Goal: Task Accomplishment & Management: Use online tool/utility

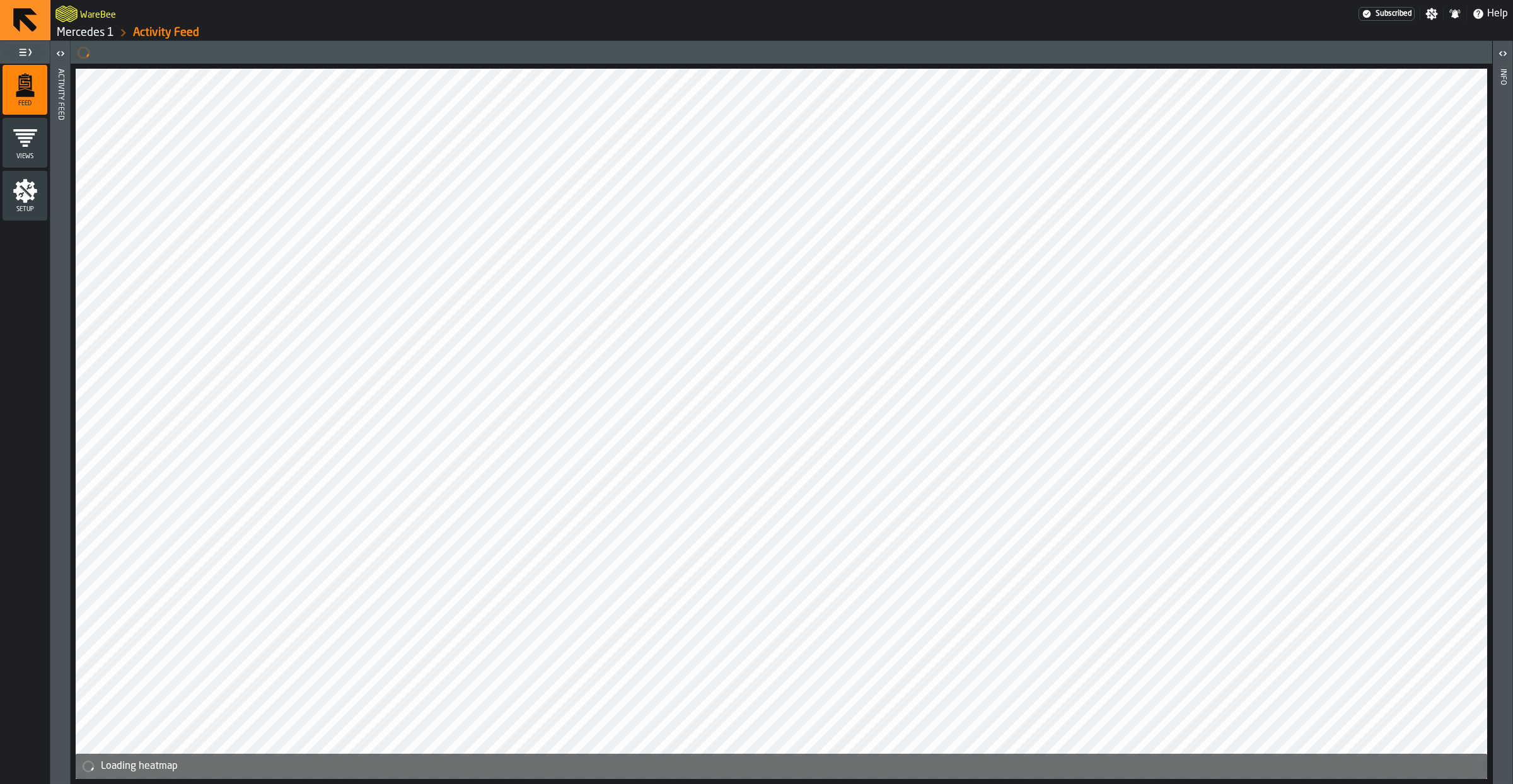
click at [63, 56] on icon "button-toggle-Open" at bounding box center [61, 54] width 15 height 15
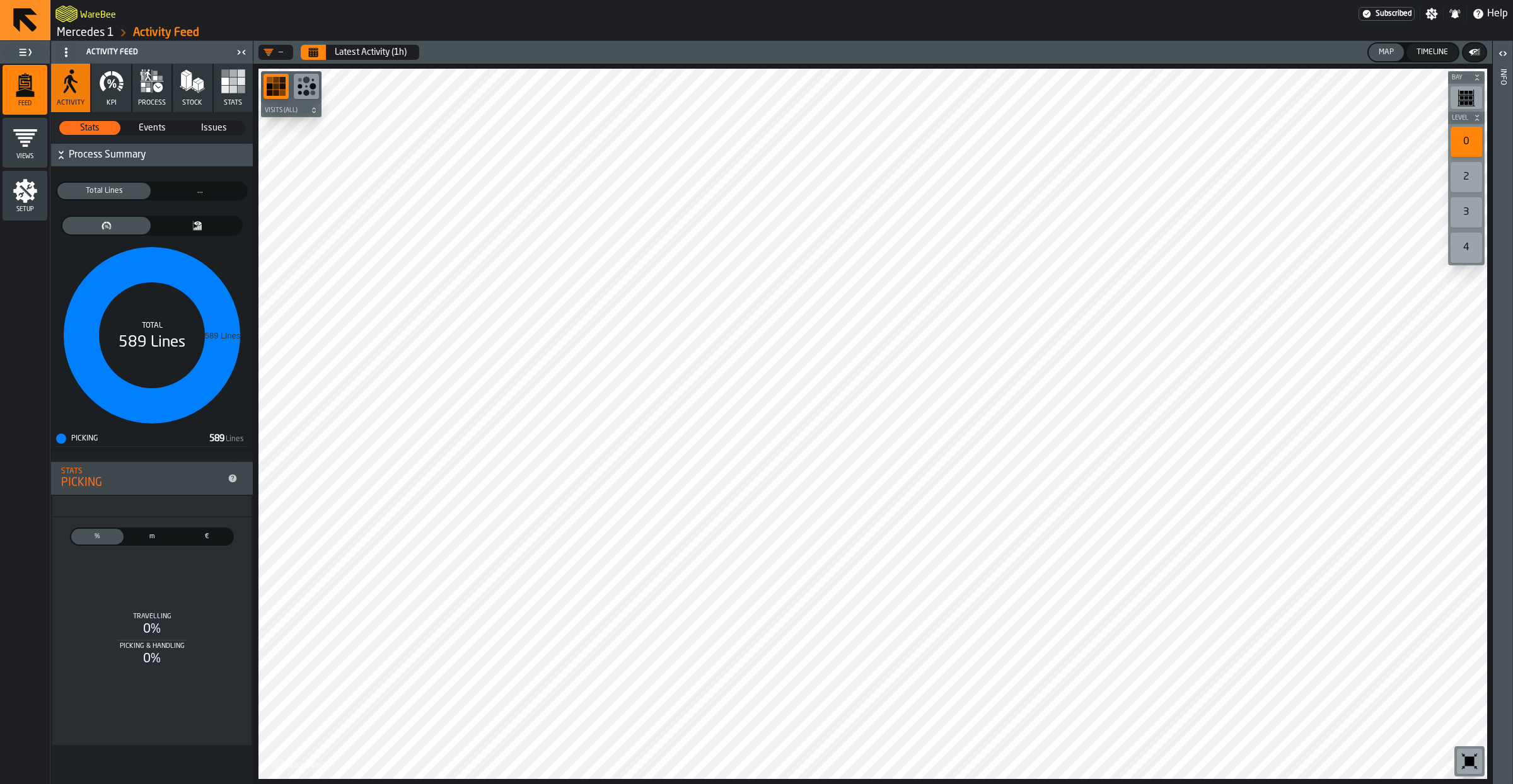
click at [118, 86] on icon "button" at bounding box center [111, 81] width 25 height 25
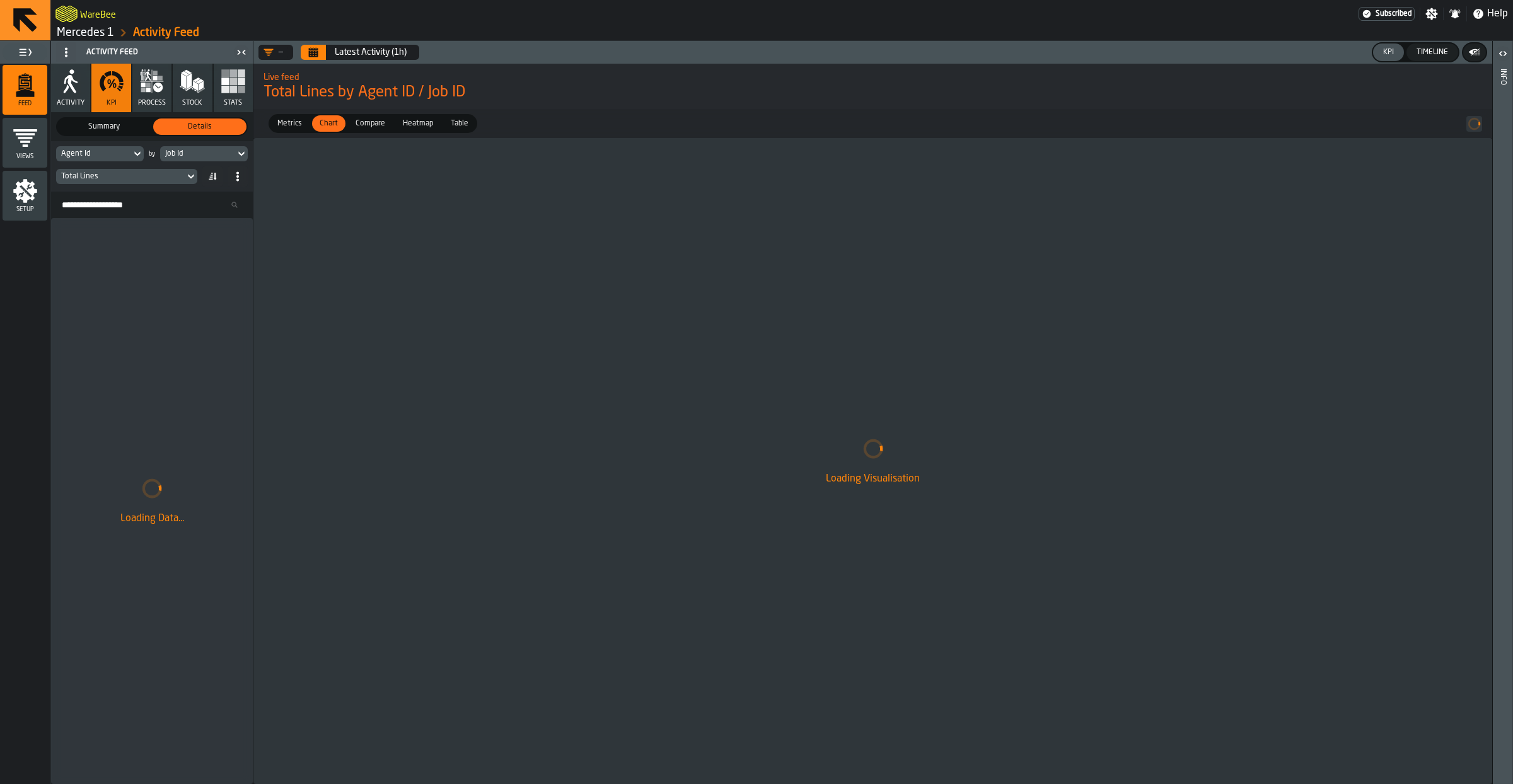
click at [180, 155] on div "Job Id" at bounding box center [197, 154] width 65 height 9
click at [210, 264] on div "Event Week" at bounding box center [227, 264] width 119 height 15
click at [120, 158] on div "Agent Id" at bounding box center [94, 154] width 65 height 9
click at [117, 180] on input "Search" at bounding box center [123, 175] width 124 height 16
type input "****"
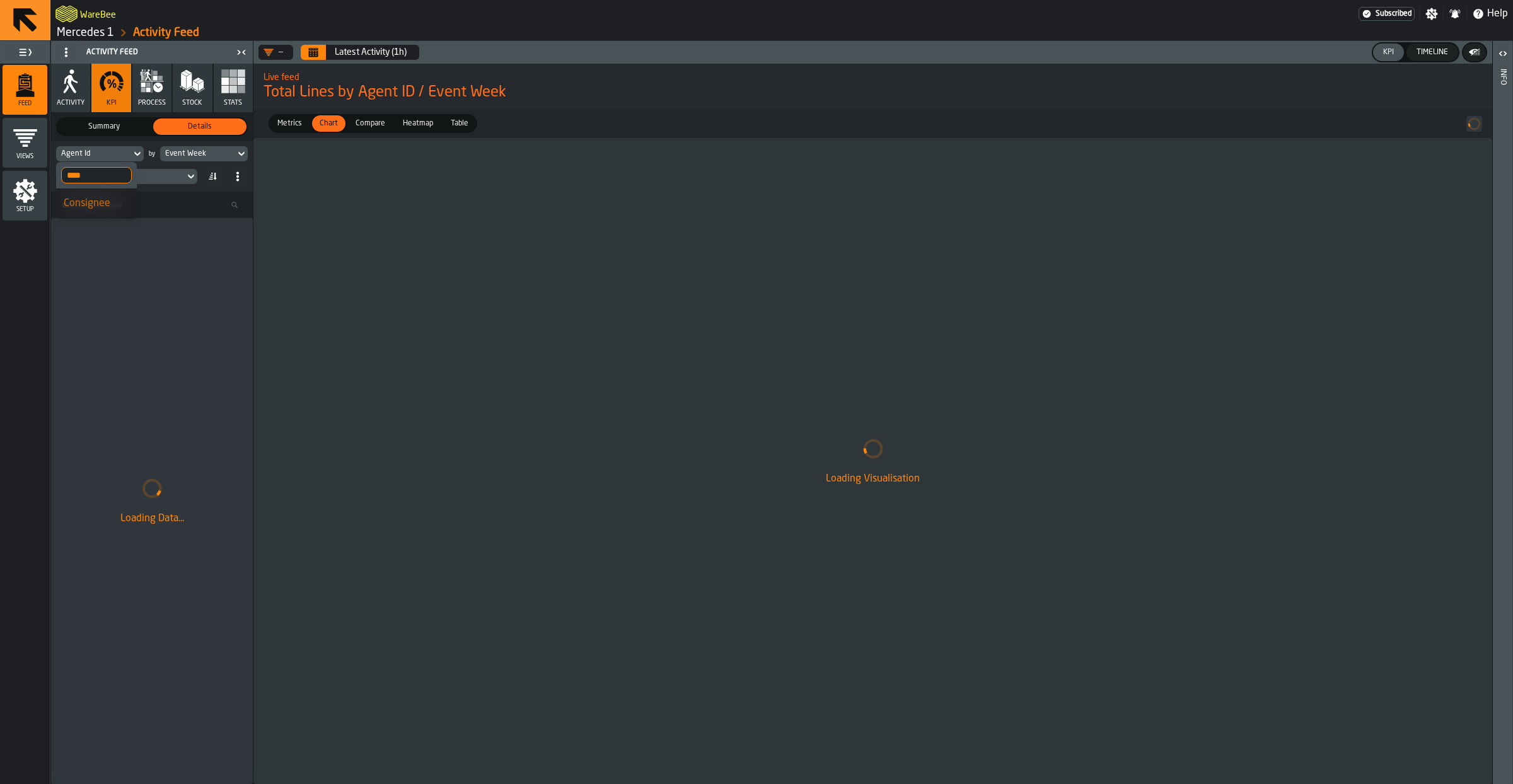
click at [103, 201] on div "Consignee" at bounding box center [96, 203] width 65 height 15
click at [104, 179] on div "Total Lines" at bounding box center [120, 177] width 118 height 9
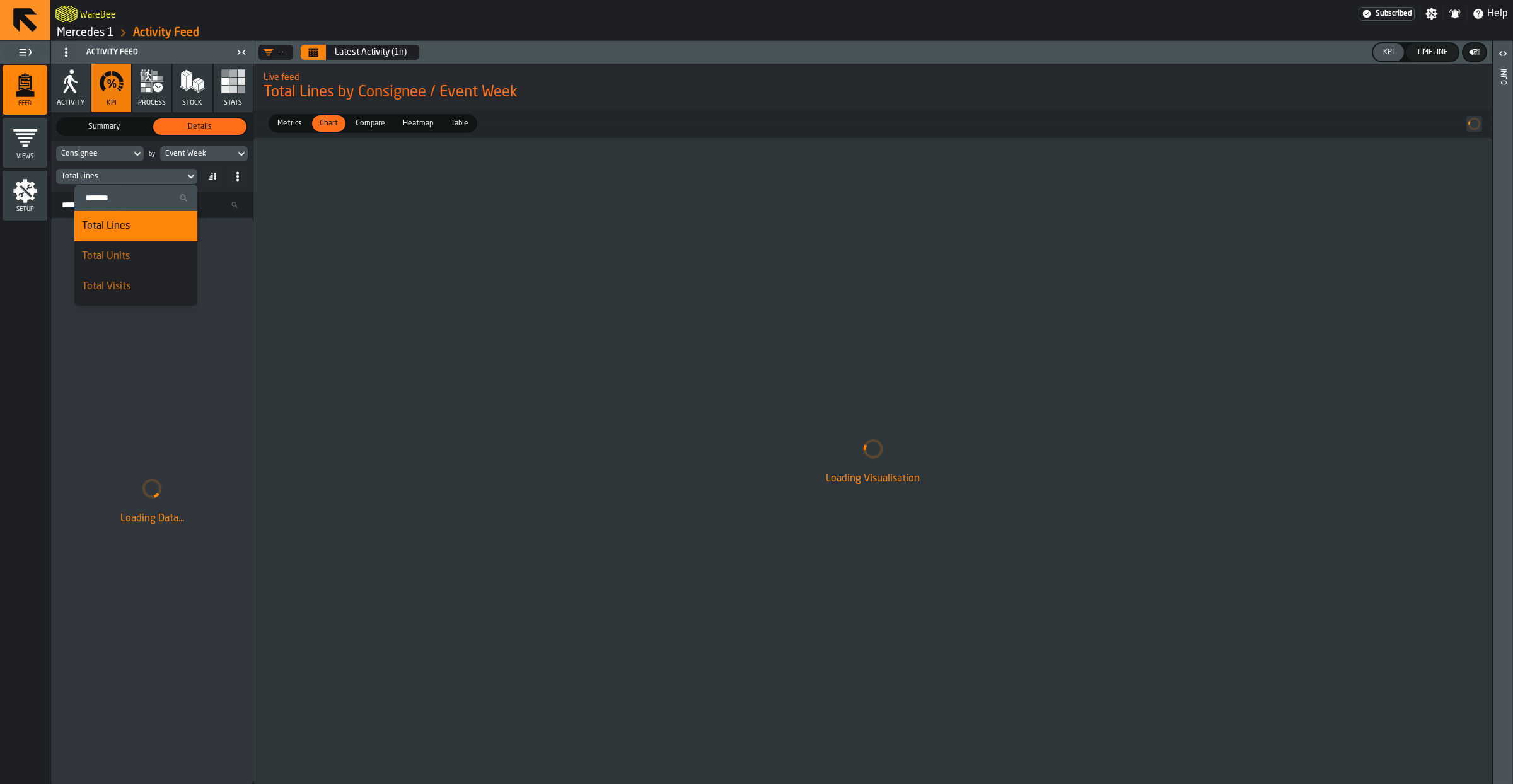
click at [118, 198] on input "Search" at bounding box center [136, 197] width 112 height 16
click at [154, 201] on input "*****" at bounding box center [157, 197] width 70 height 16
type input "******"
click at [115, 280] on div "Loading Data..." at bounding box center [151, 501] width 202 height 566
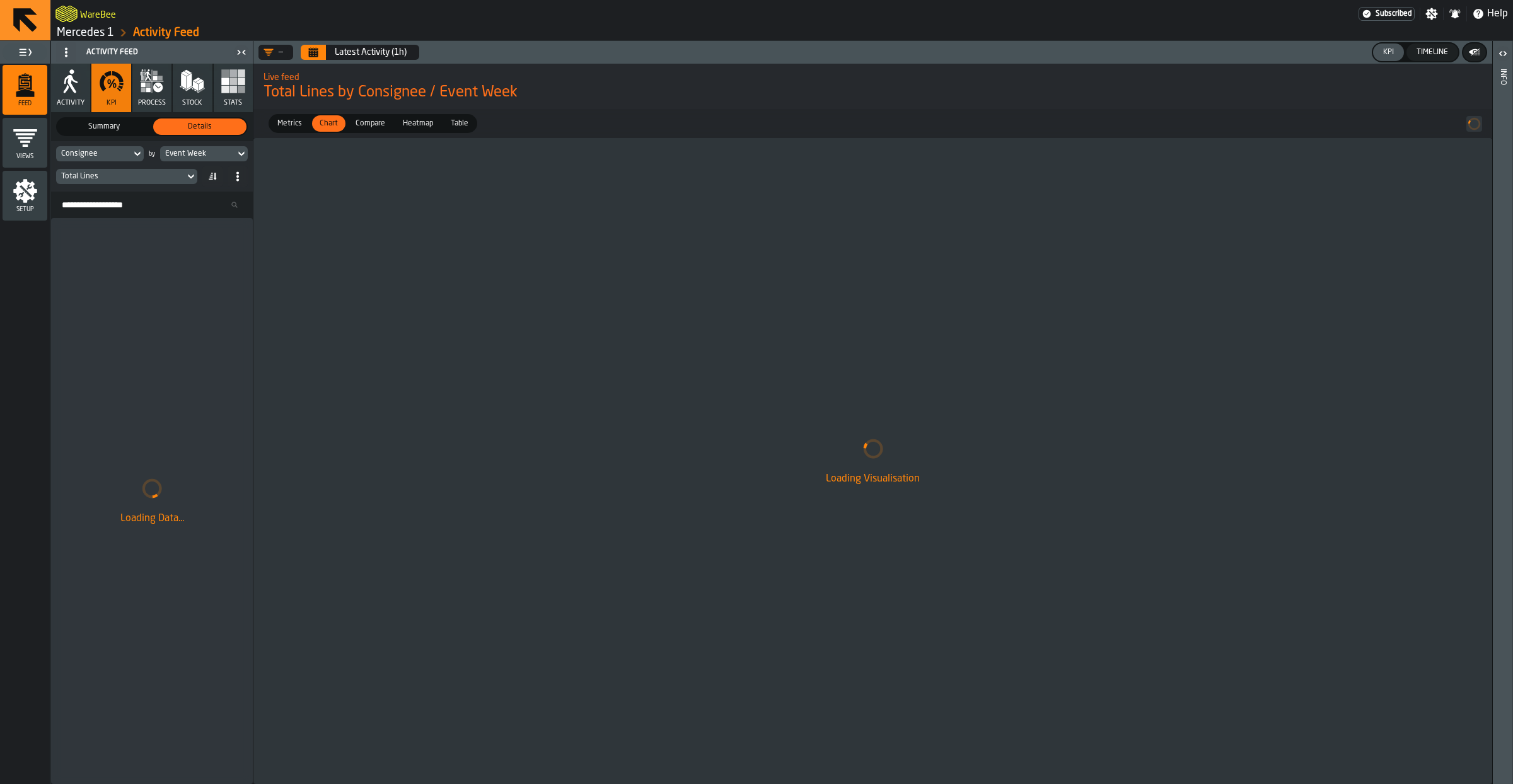
click at [103, 179] on div "Total Lines" at bounding box center [120, 177] width 118 height 9
click at [112, 295] on div "Loading Data..." at bounding box center [151, 501] width 202 height 566
click at [314, 54] on icon "Calendar" at bounding box center [313, 53] width 9 height 6
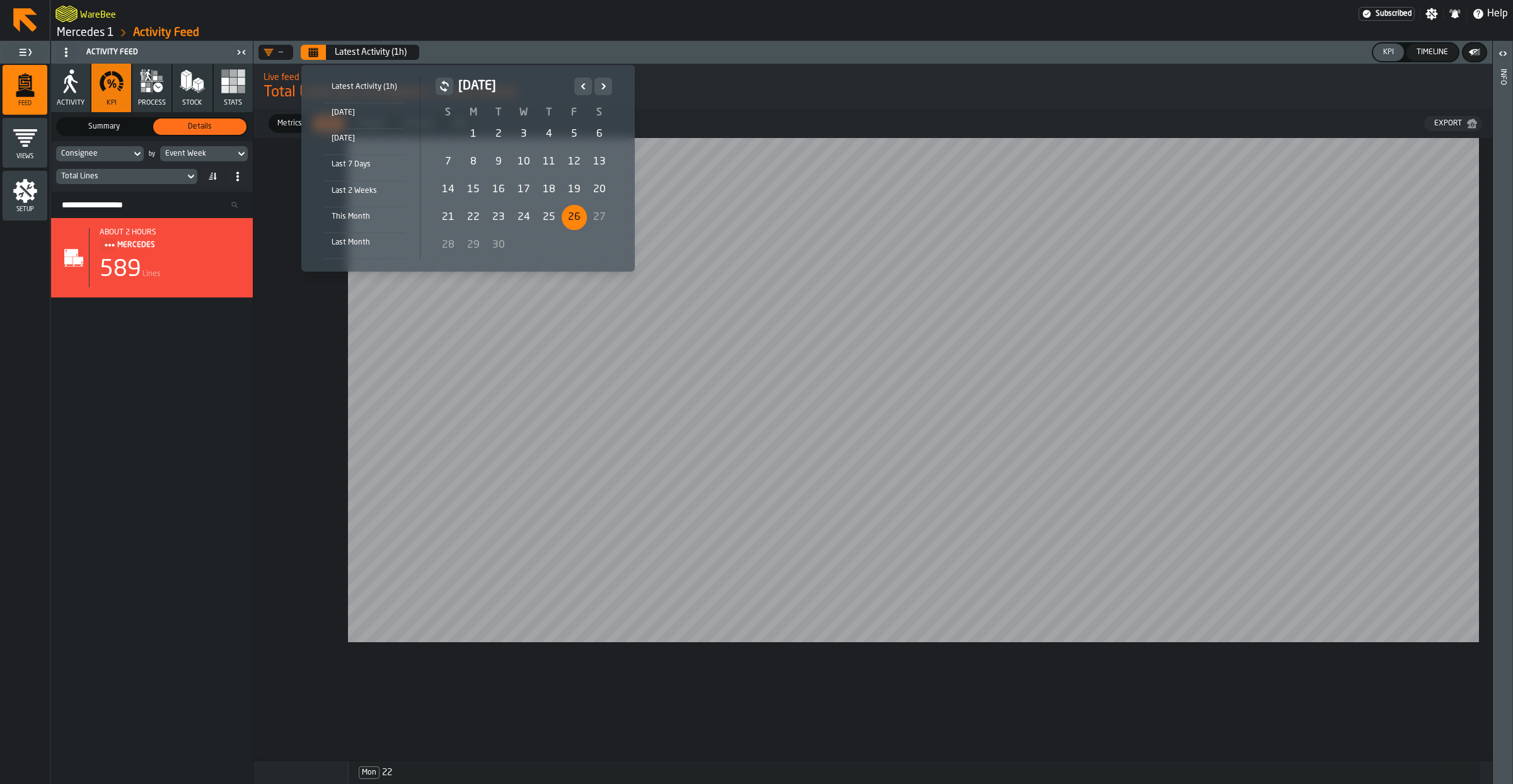
click at [578, 87] on icon "Previous" at bounding box center [583, 87] width 13 height 15
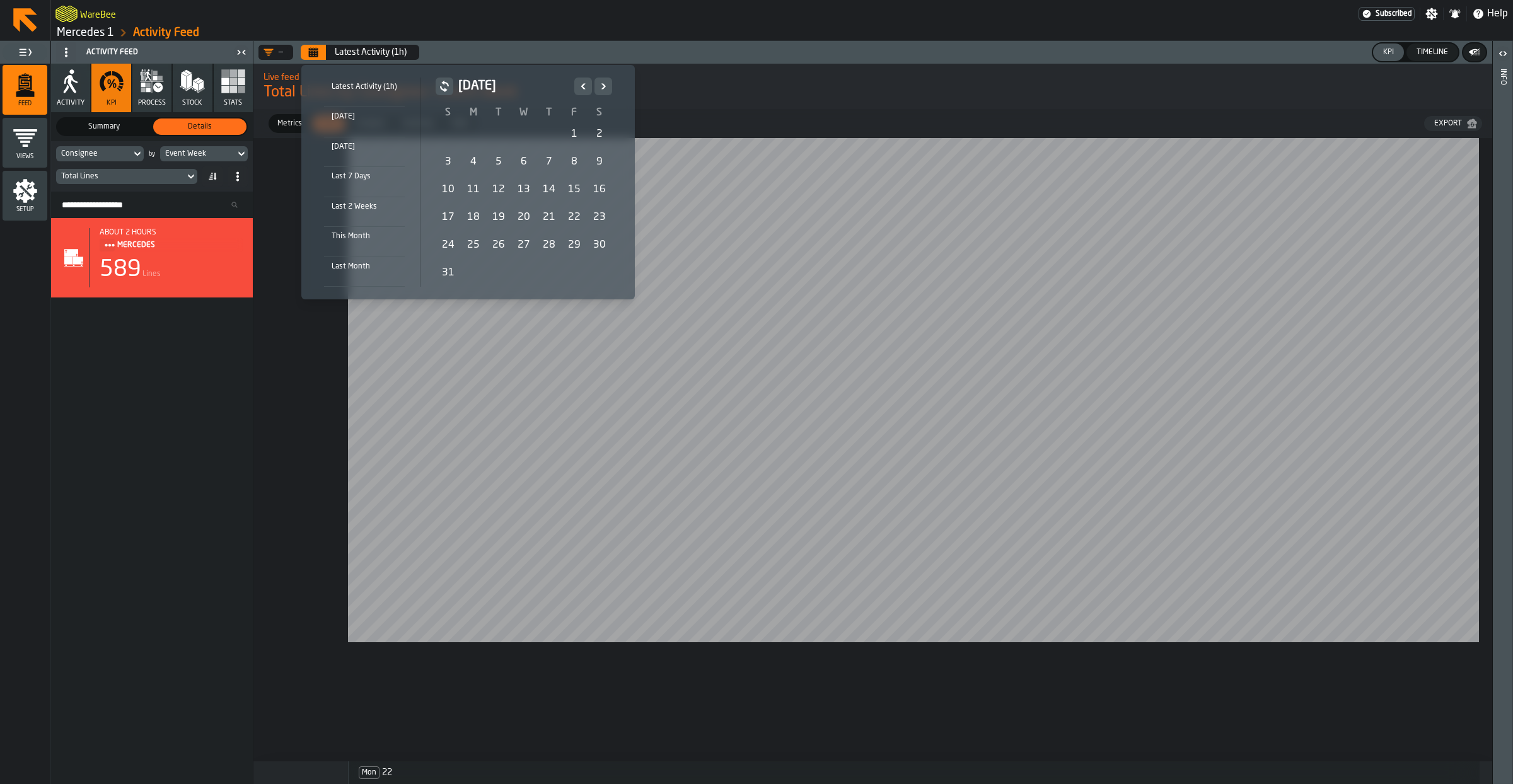
click at [446, 188] on div "10" at bounding box center [448, 189] width 25 height 25
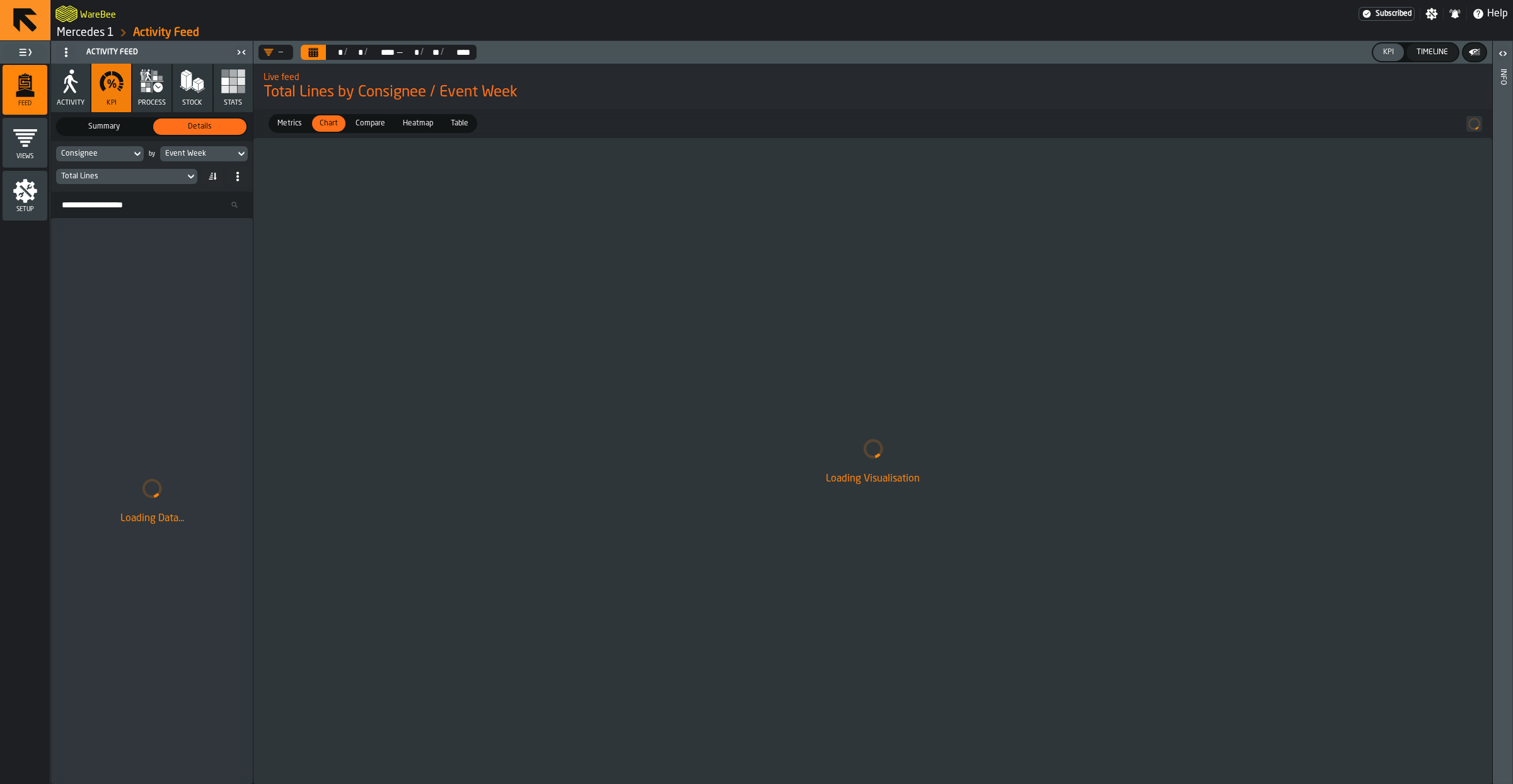
click at [319, 52] on button "Calendar" at bounding box center [312, 52] width 25 height 15
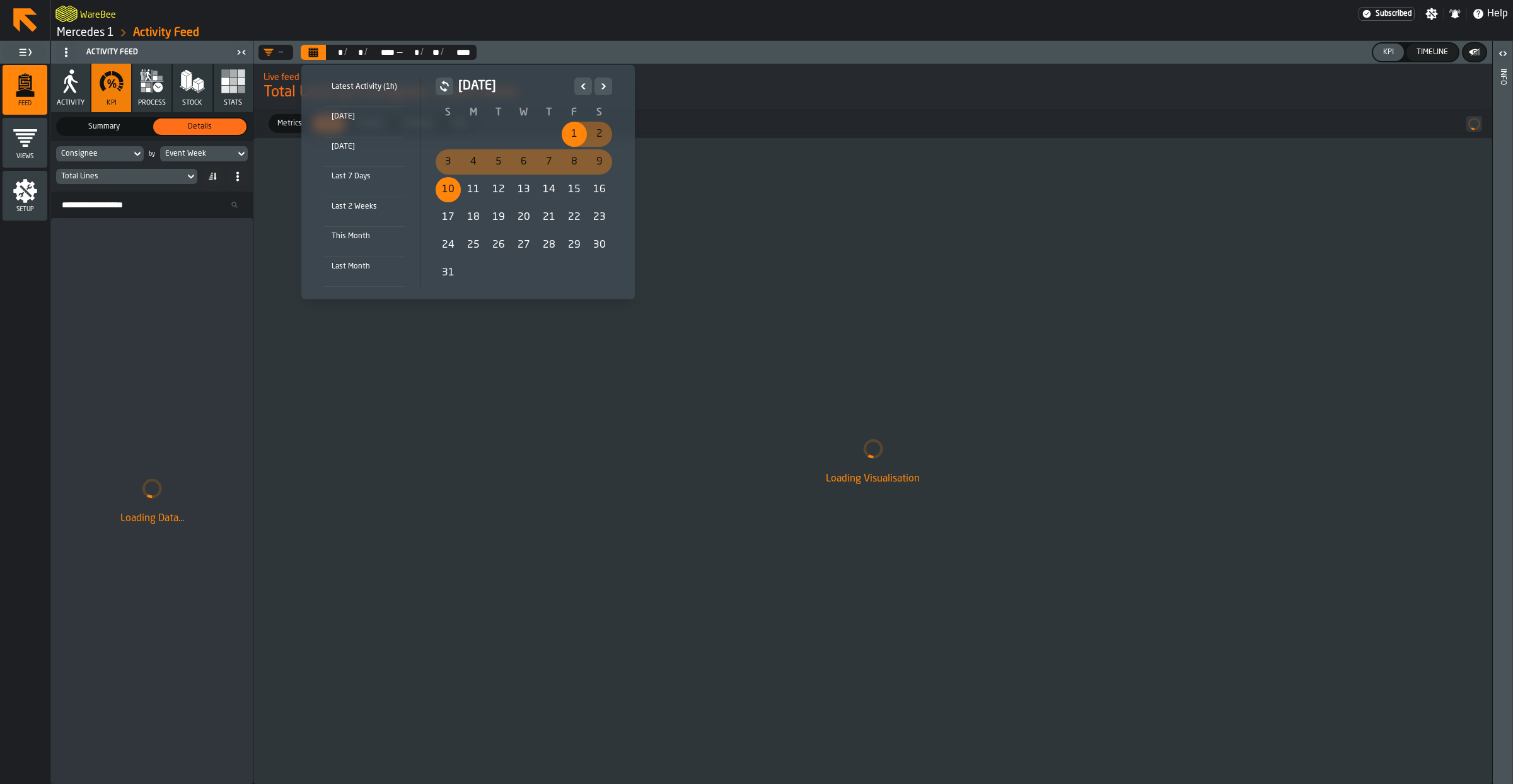
click at [452, 194] on div "10" at bounding box center [448, 189] width 25 height 25
click at [608, 89] on button "Next" at bounding box center [603, 86] width 18 height 18
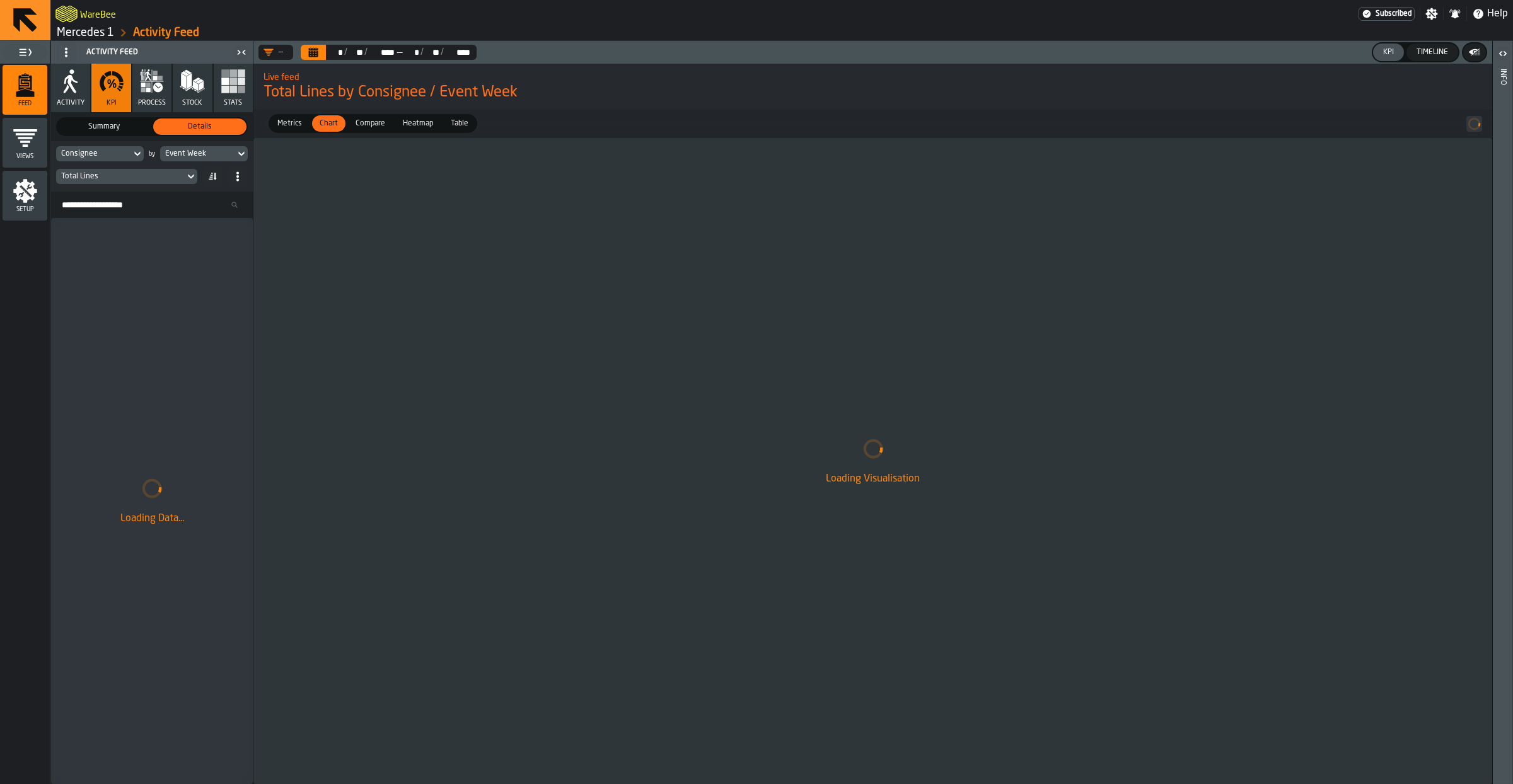
click at [139, 177] on div "Total Lines" at bounding box center [120, 177] width 118 height 9
click at [160, 283] on div "Distance Per Line" at bounding box center [145, 286] width 89 height 15
click at [163, 175] on div "Distance Per Line" at bounding box center [120, 177] width 118 height 9
click at [173, 260] on div "Travelling (Distance)" at bounding box center [145, 256] width 89 height 15
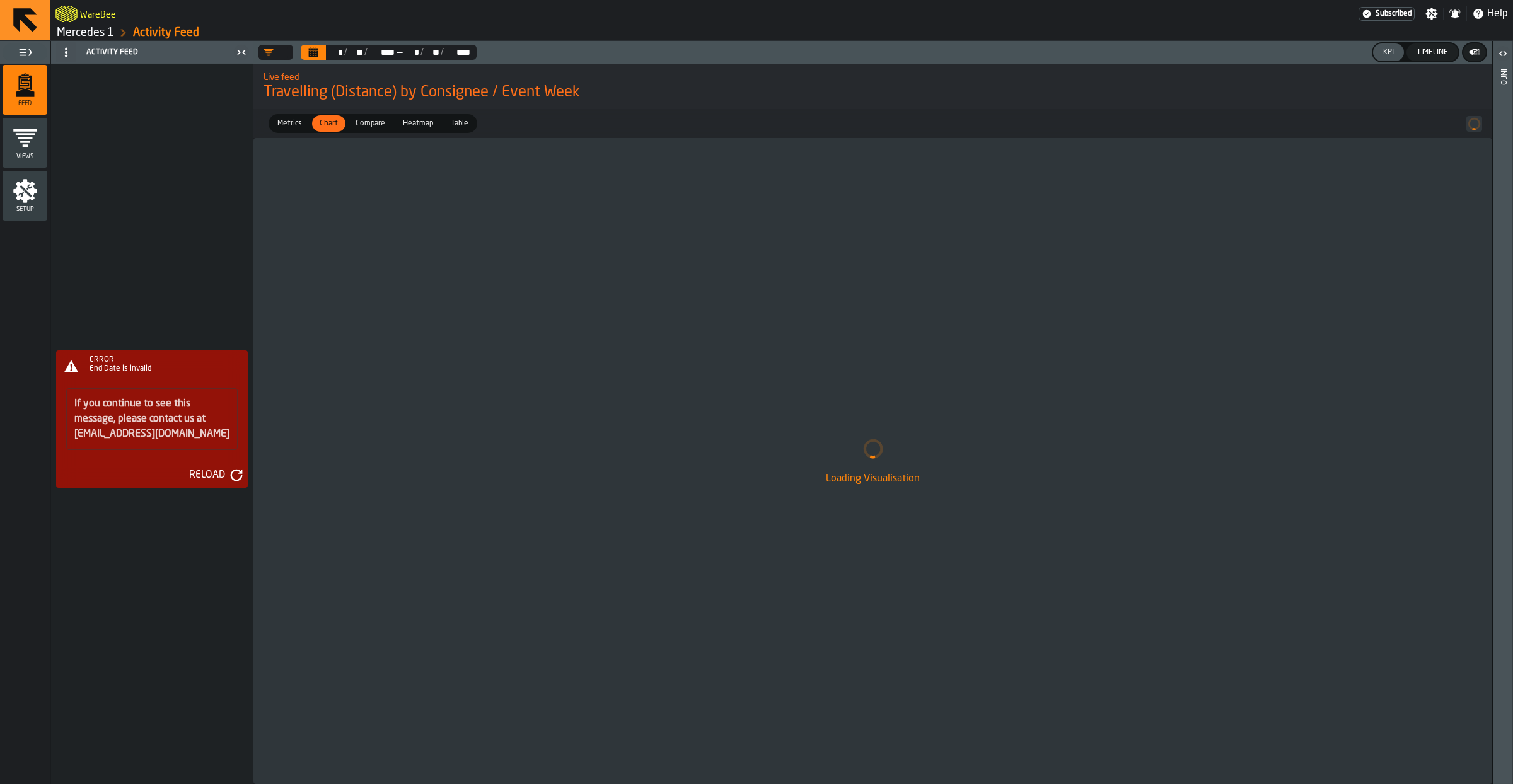
click at [236, 473] on icon "button-Reload" at bounding box center [236, 474] width 13 height 13
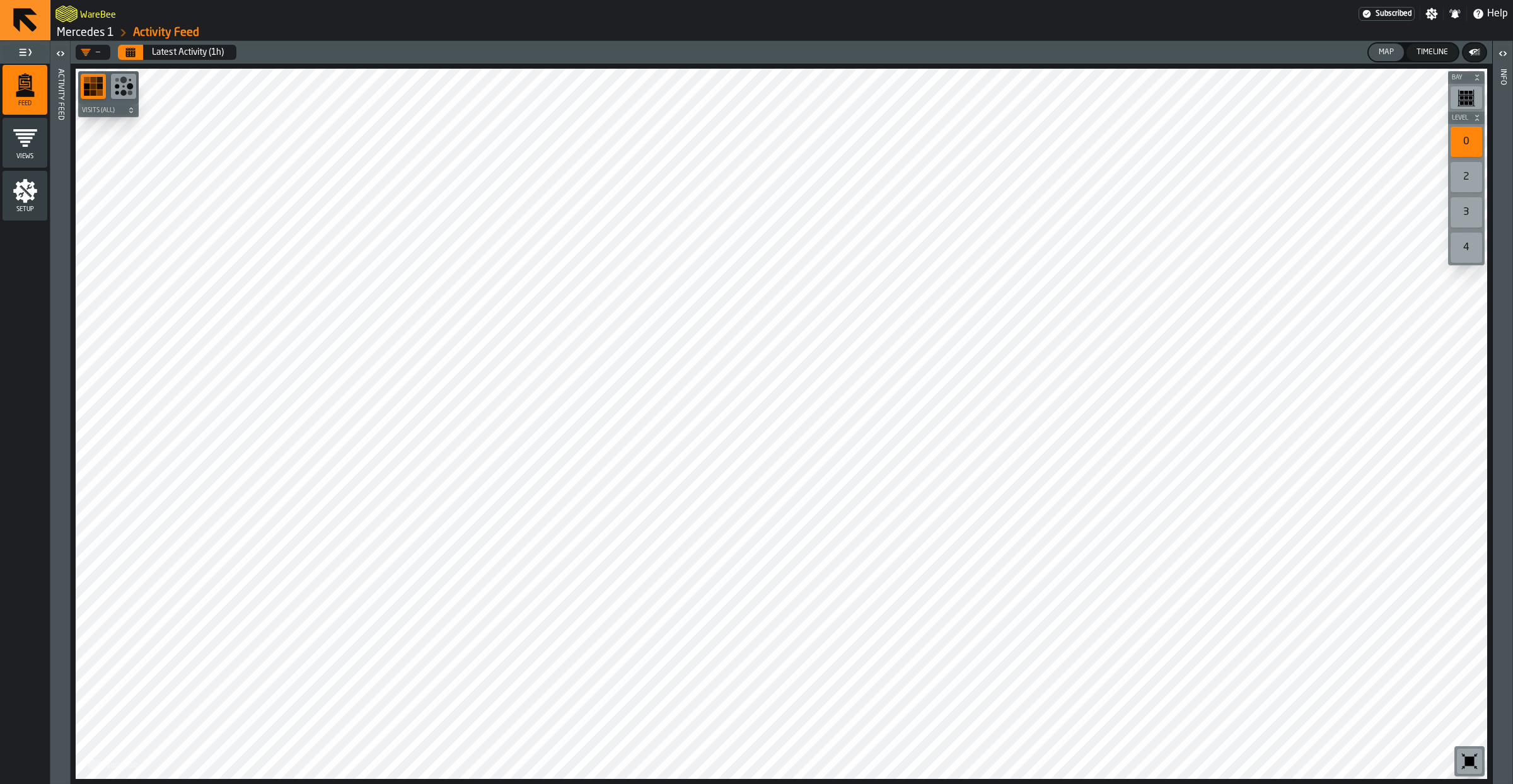
click at [57, 61] on icon "button-toggle-Open" at bounding box center [61, 54] width 15 height 15
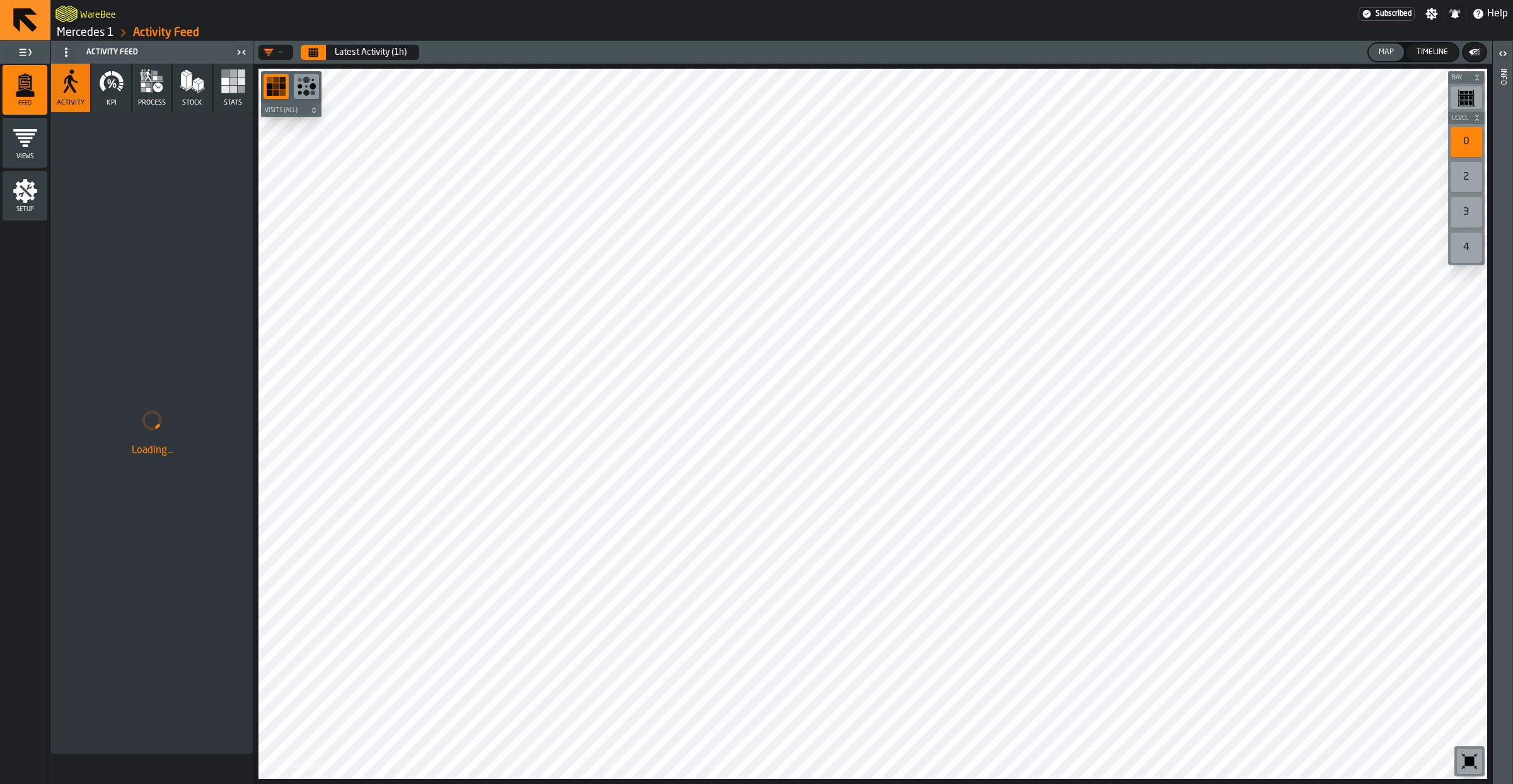
click at [90, 31] on link "Mercedes 1" at bounding box center [85, 33] width 57 height 14
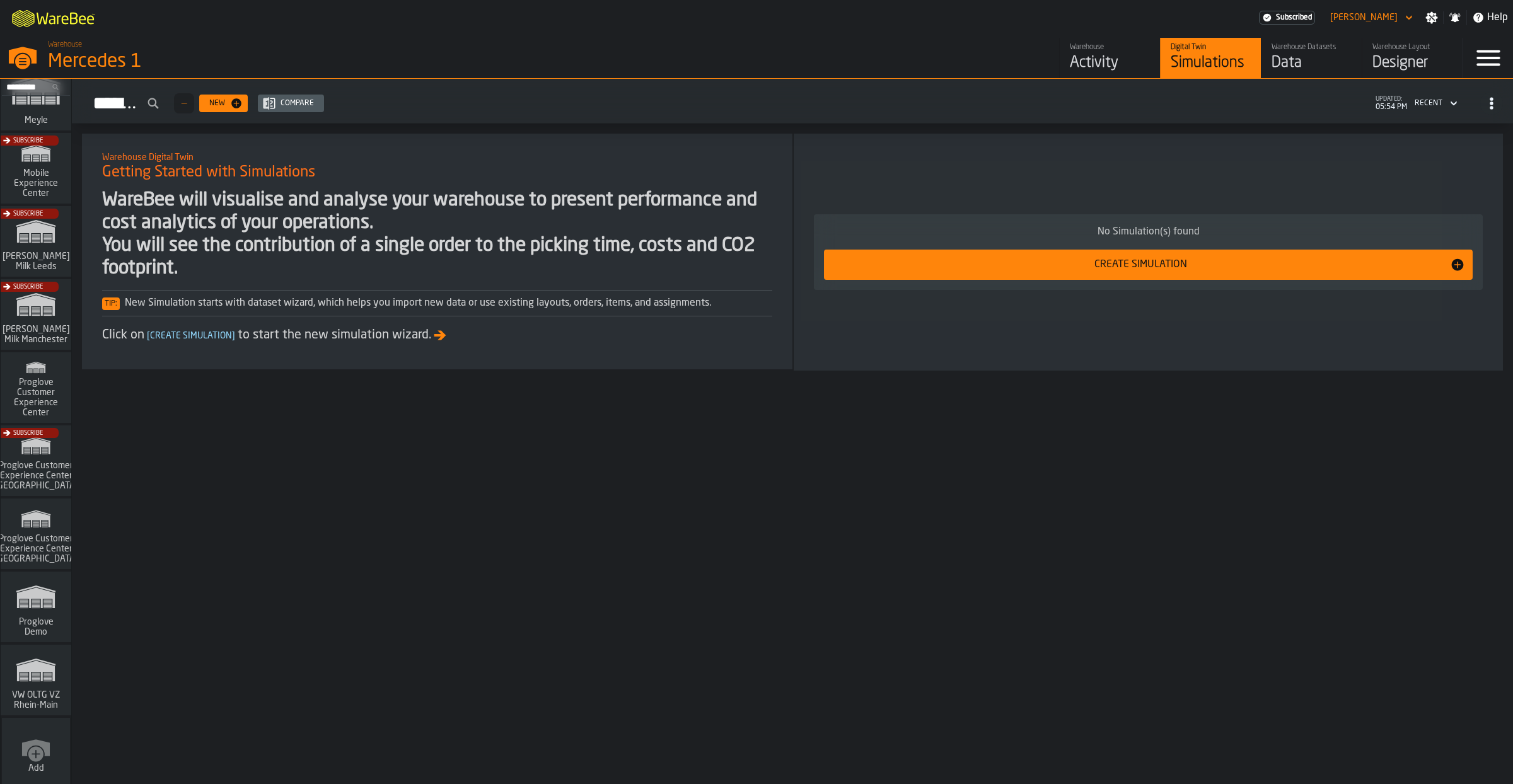
scroll to position [851, 0]
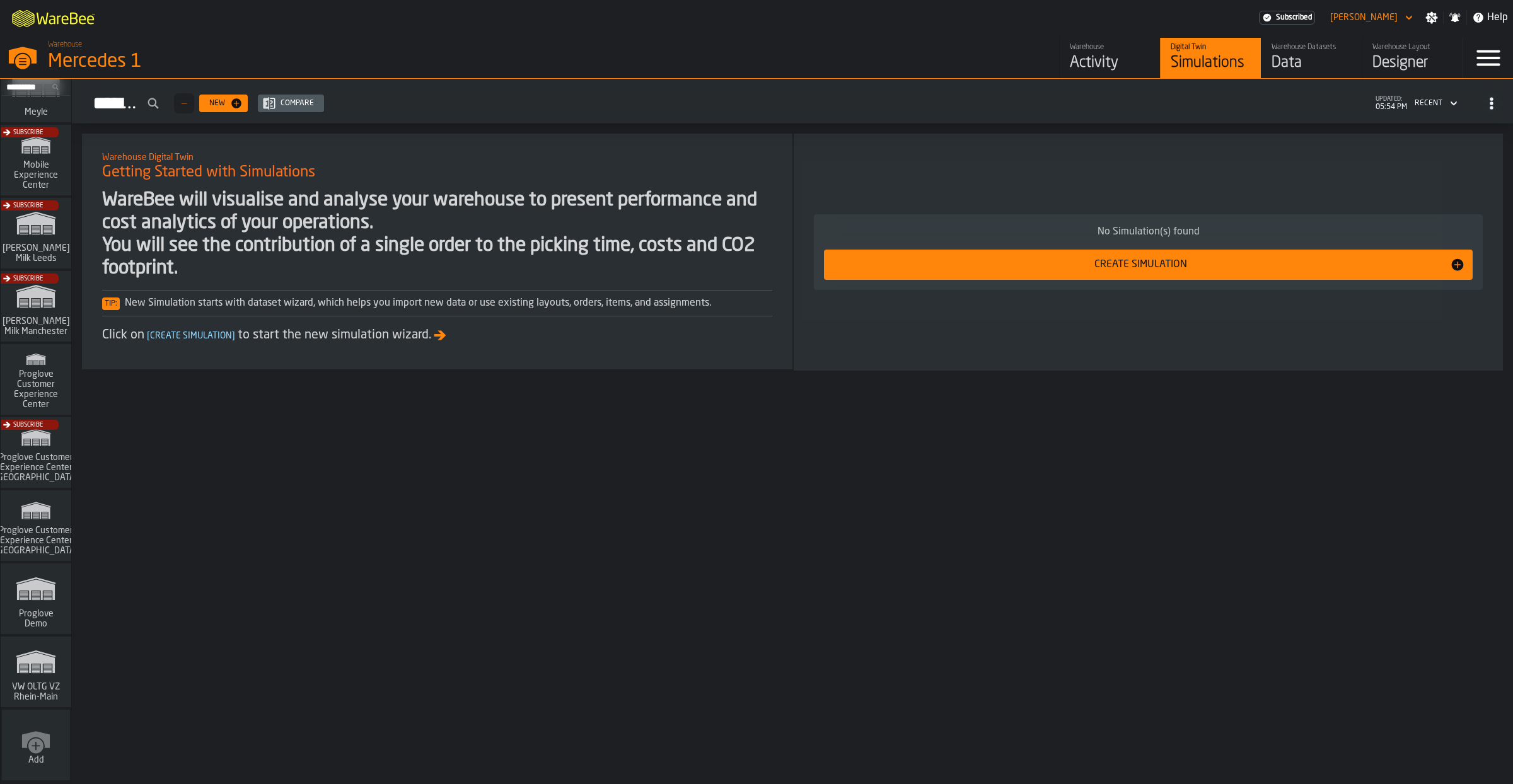
click at [46, 684] on span "VW OLTG VZ Rhein-Main" at bounding box center [36, 692] width 61 height 21
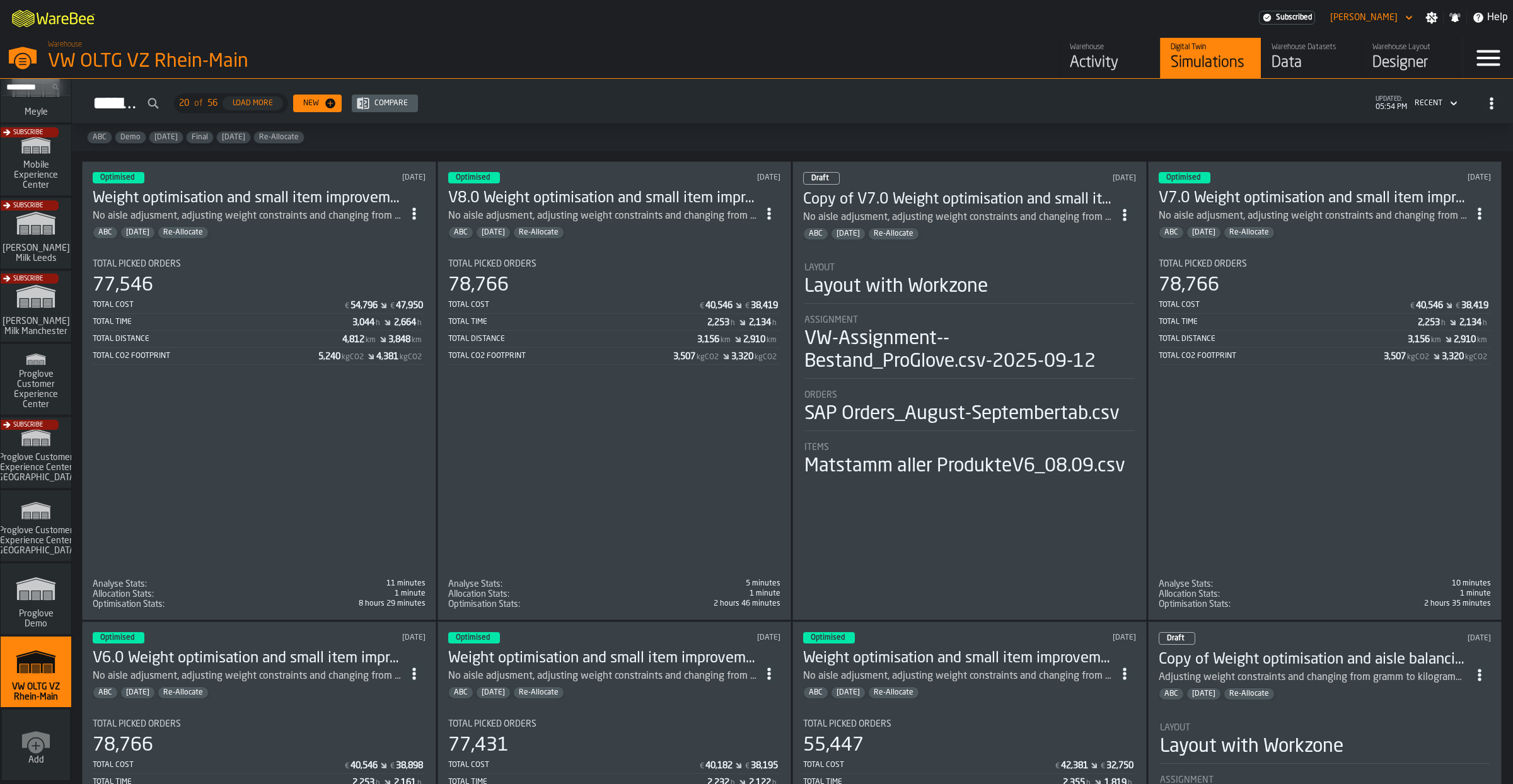
click at [1098, 56] on div "Activity" at bounding box center [1109, 63] width 80 height 21
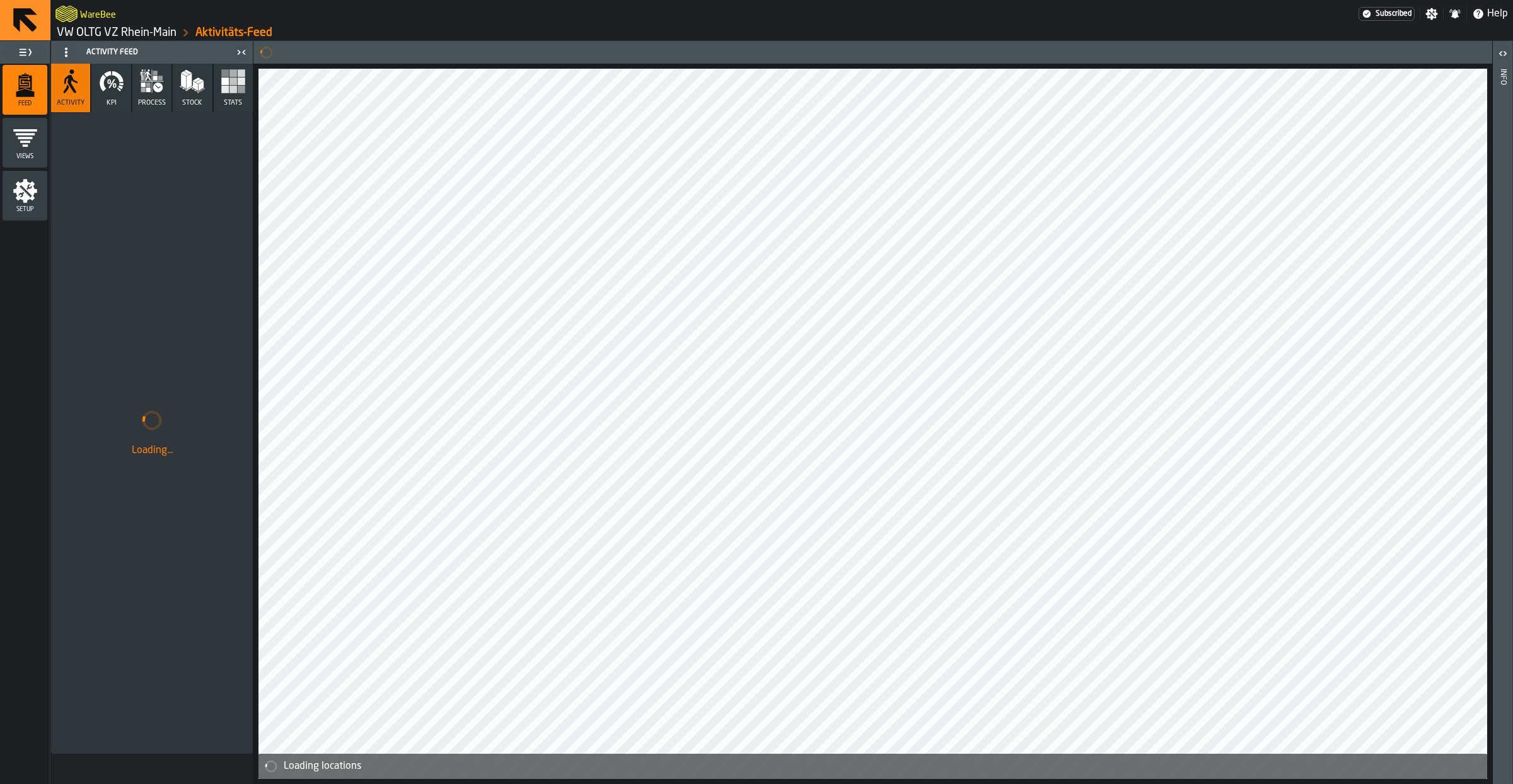
click at [130, 27] on link "VW OLTG VZ Rhein-Main" at bounding box center [117, 33] width 120 height 14
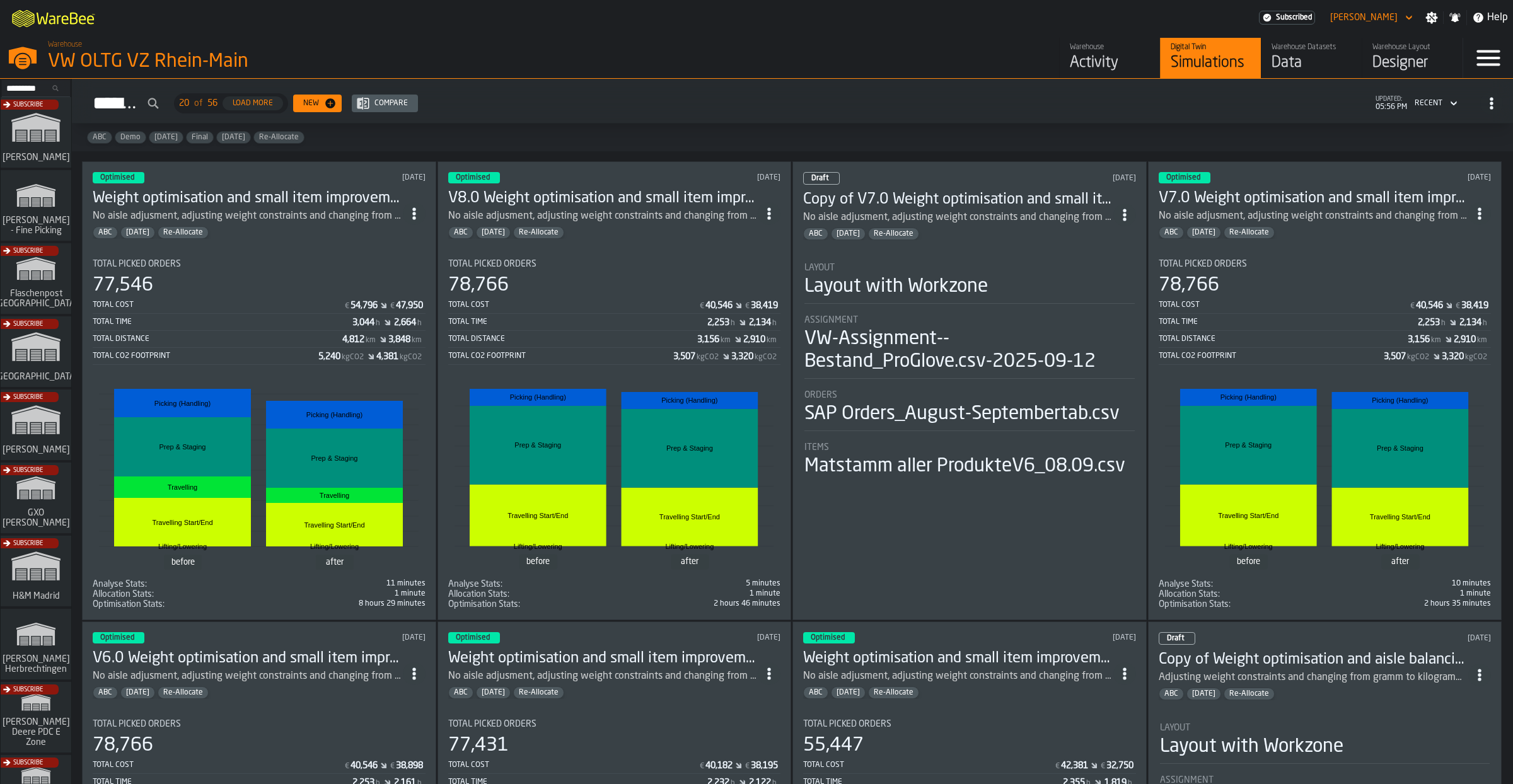
click at [321, 248] on div "Optimised 1 day ago Weight optimisation and small item improvement V.4.0 No ais…" at bounding box center [258, 390] width 354 height 459
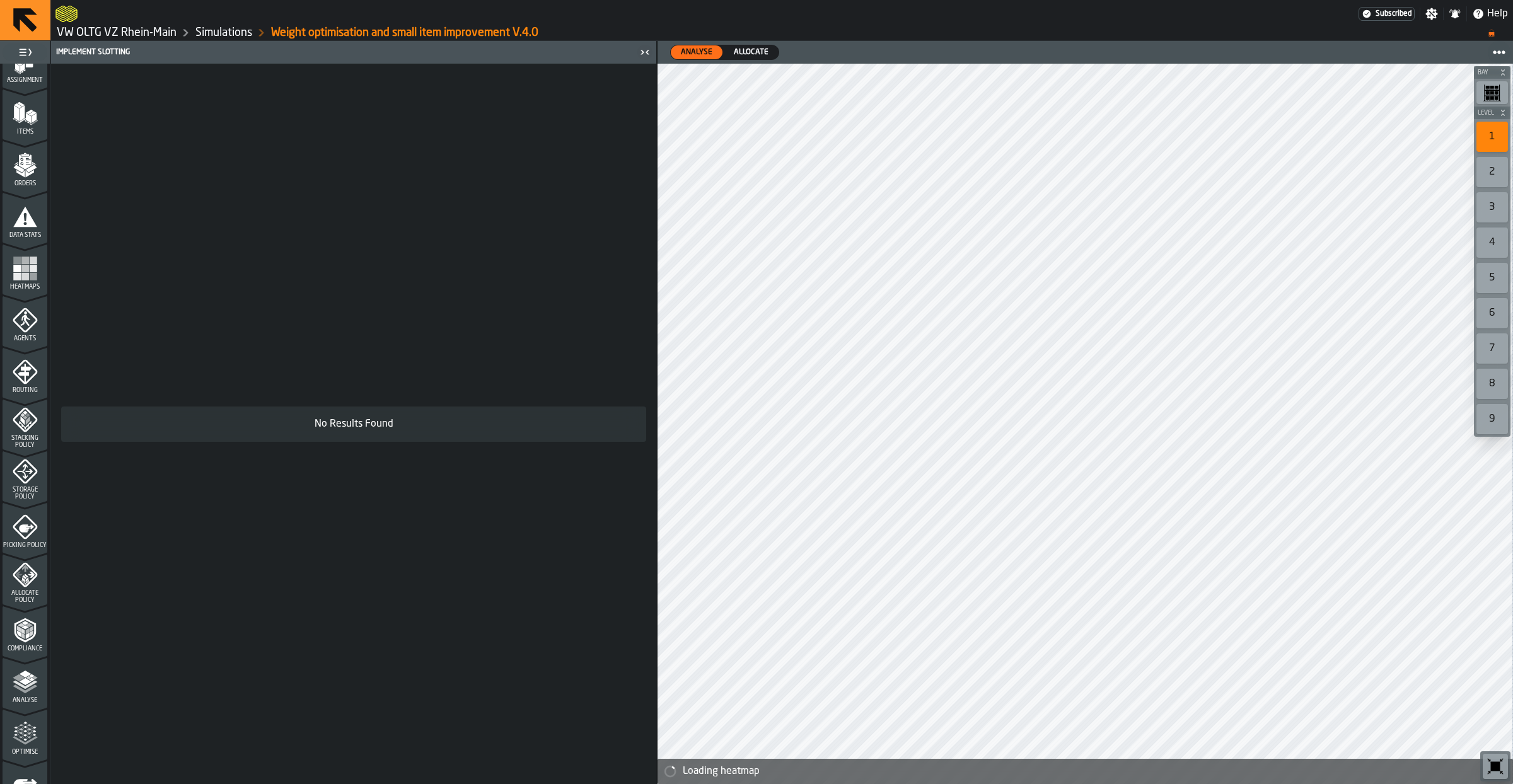
scroll to position [210, 0]
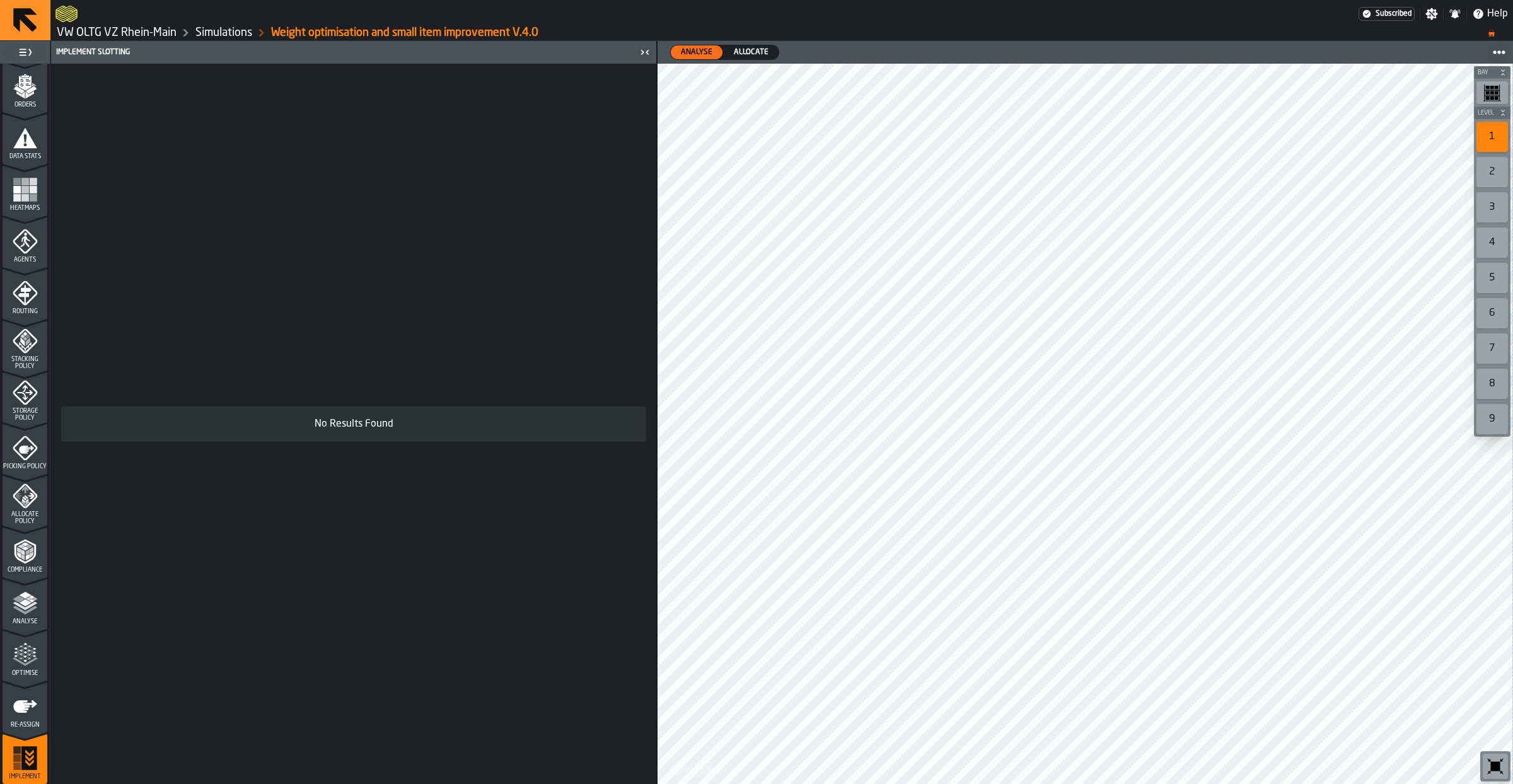
click at [30, 661] on icon "menu Optimise" at bounding box center [25, 654] width 25 height 25
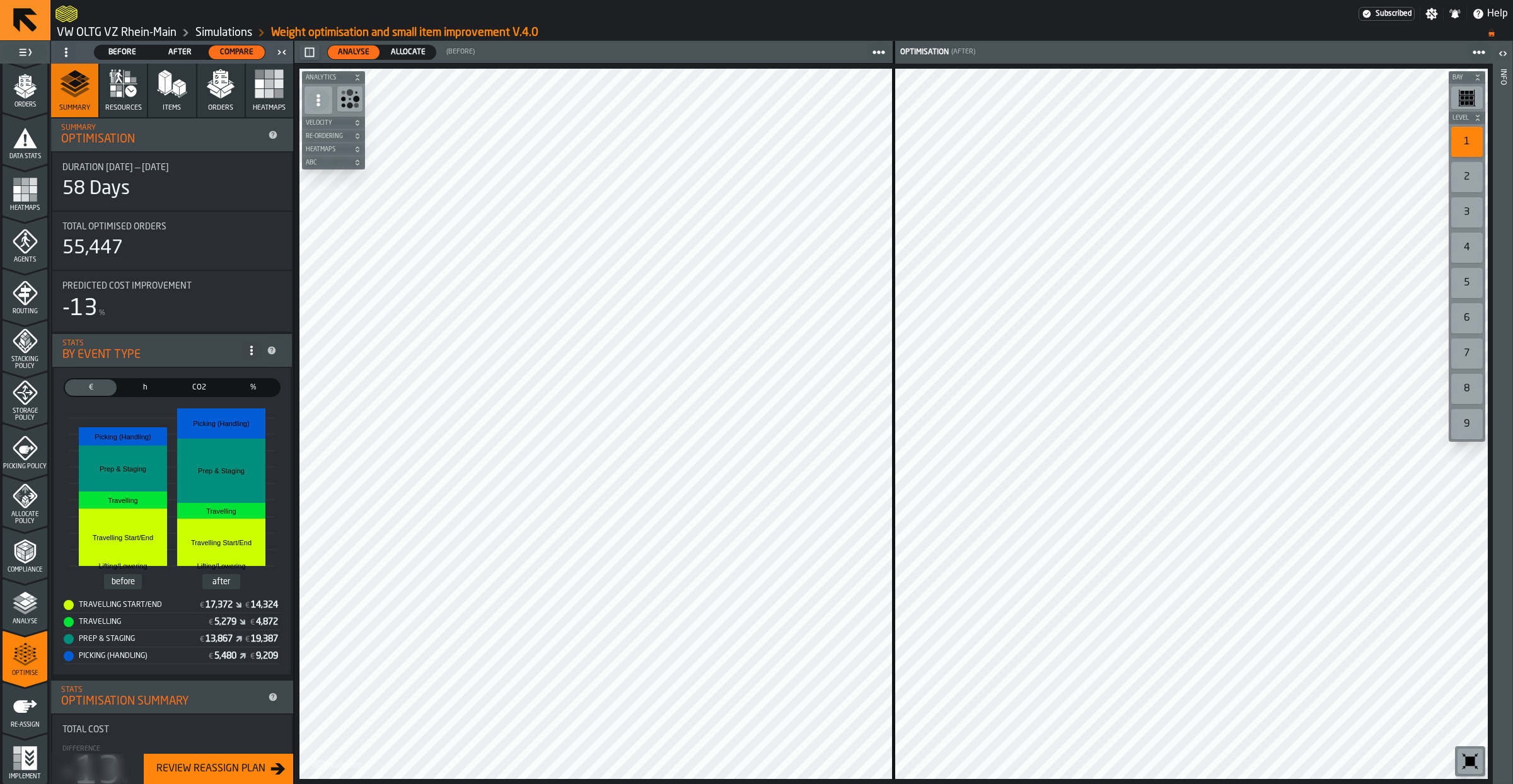
click at [404, 47] on span "Allocate" at bounding box center [409, 51] width 45 height 11
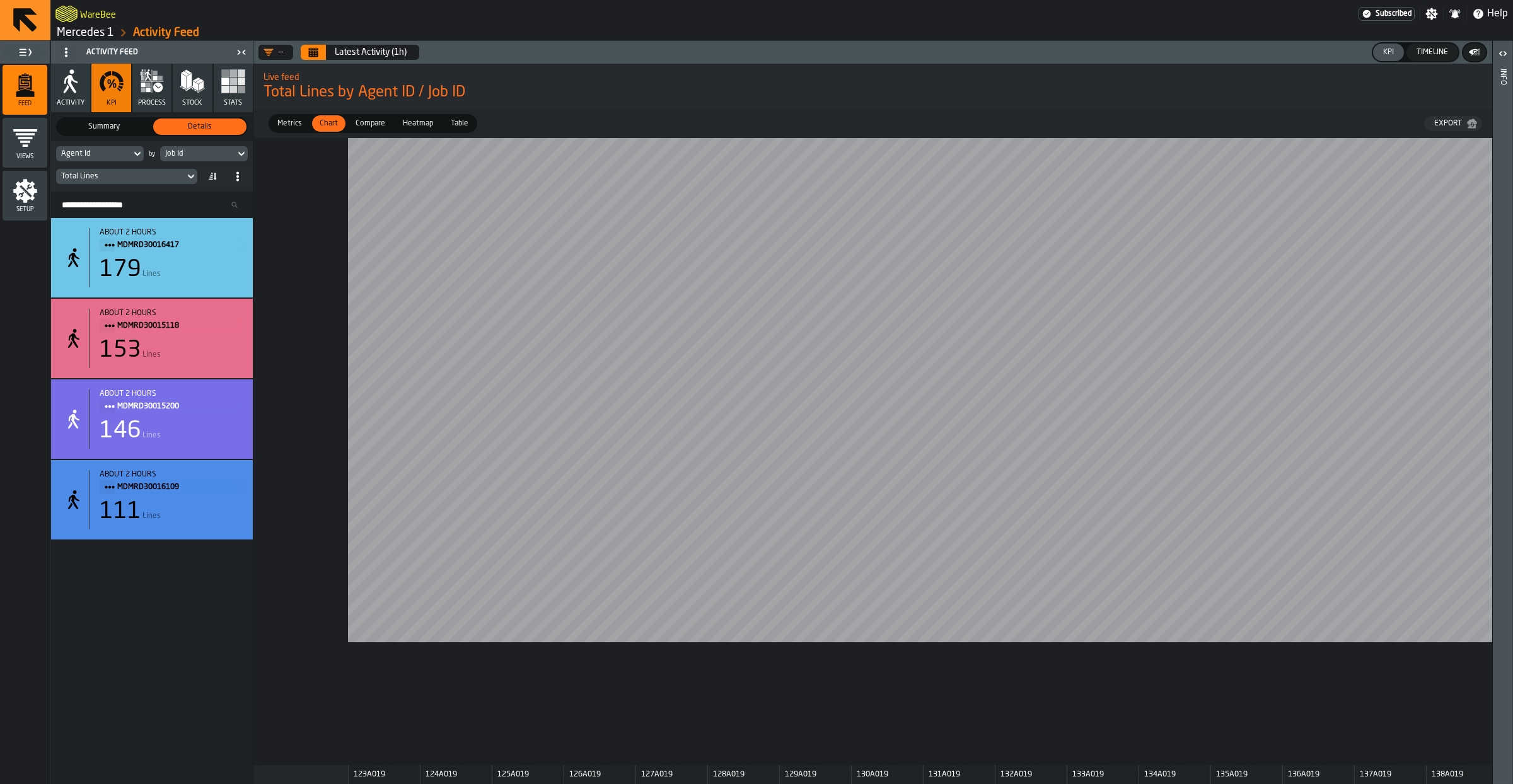
click at [82, 34] on link "Mercedes 1" at bounding box center [85, 33] width 57 height 14
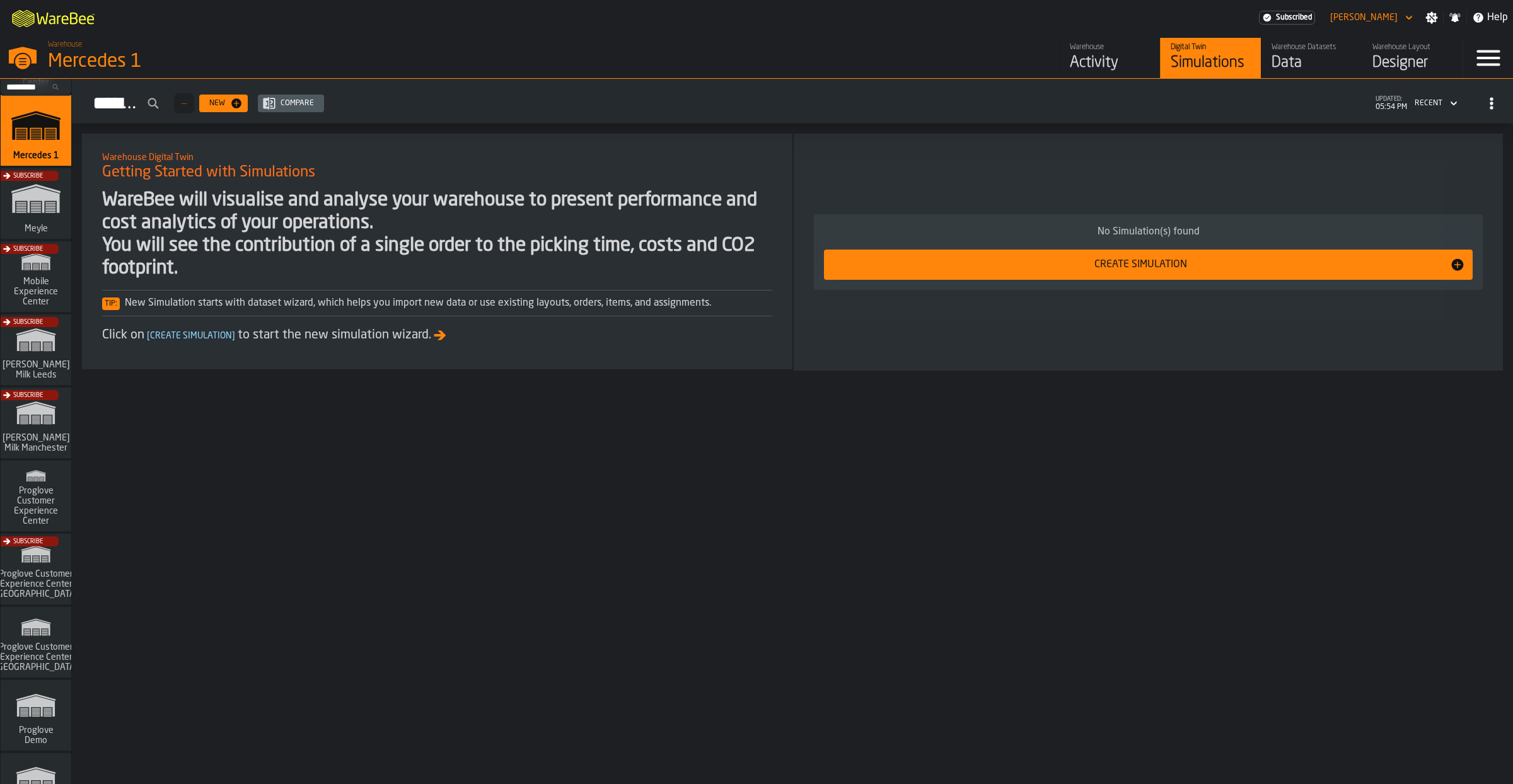
click at [47, 683] on nav "Search... Subscribe Agilent Ketsch [PERSON_NAME] - Fine Picking Subscribe Flasc…" at bounding box center [36, 124] width 70 height 1554
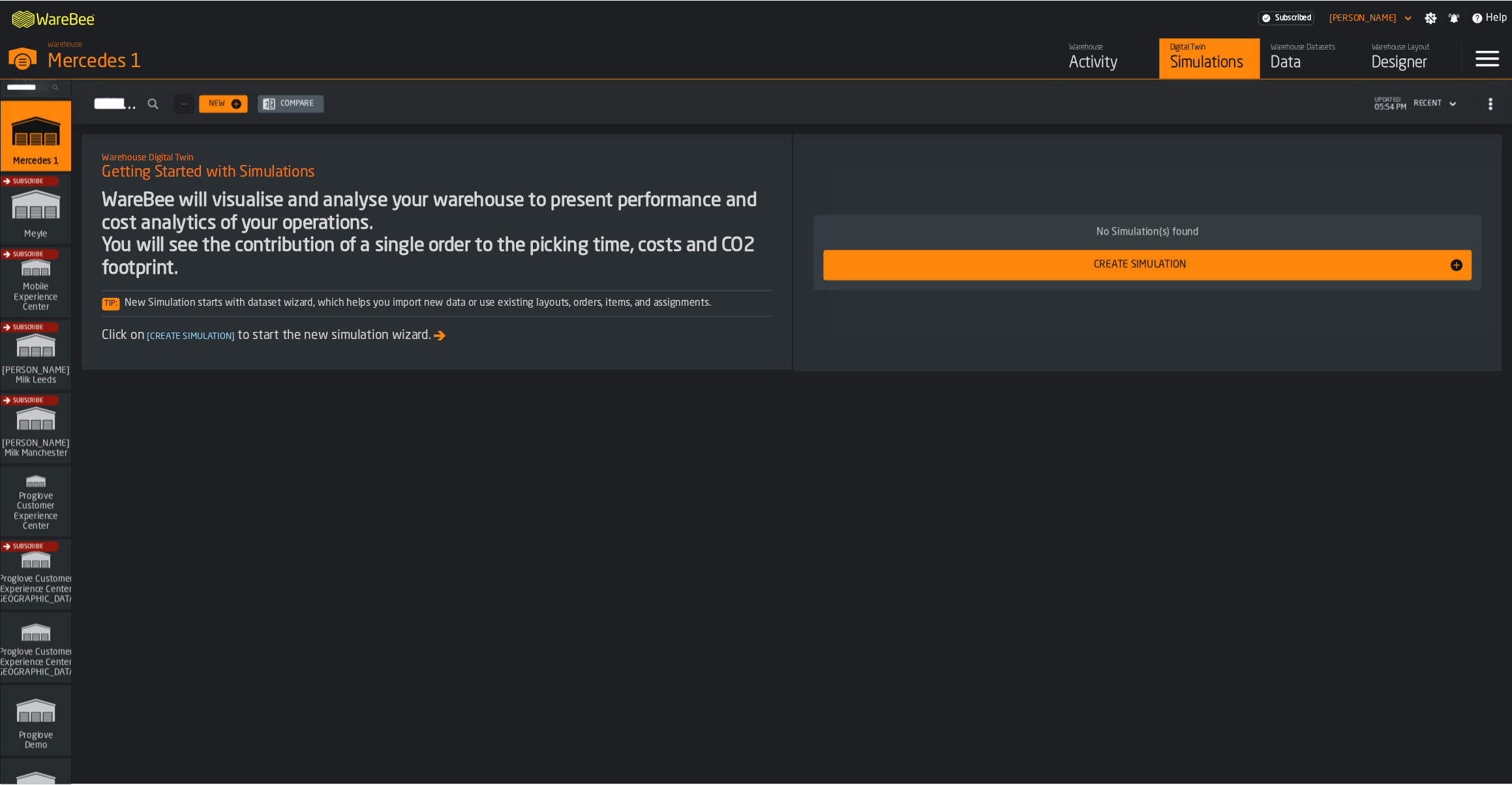
scroll to position [881, 0]
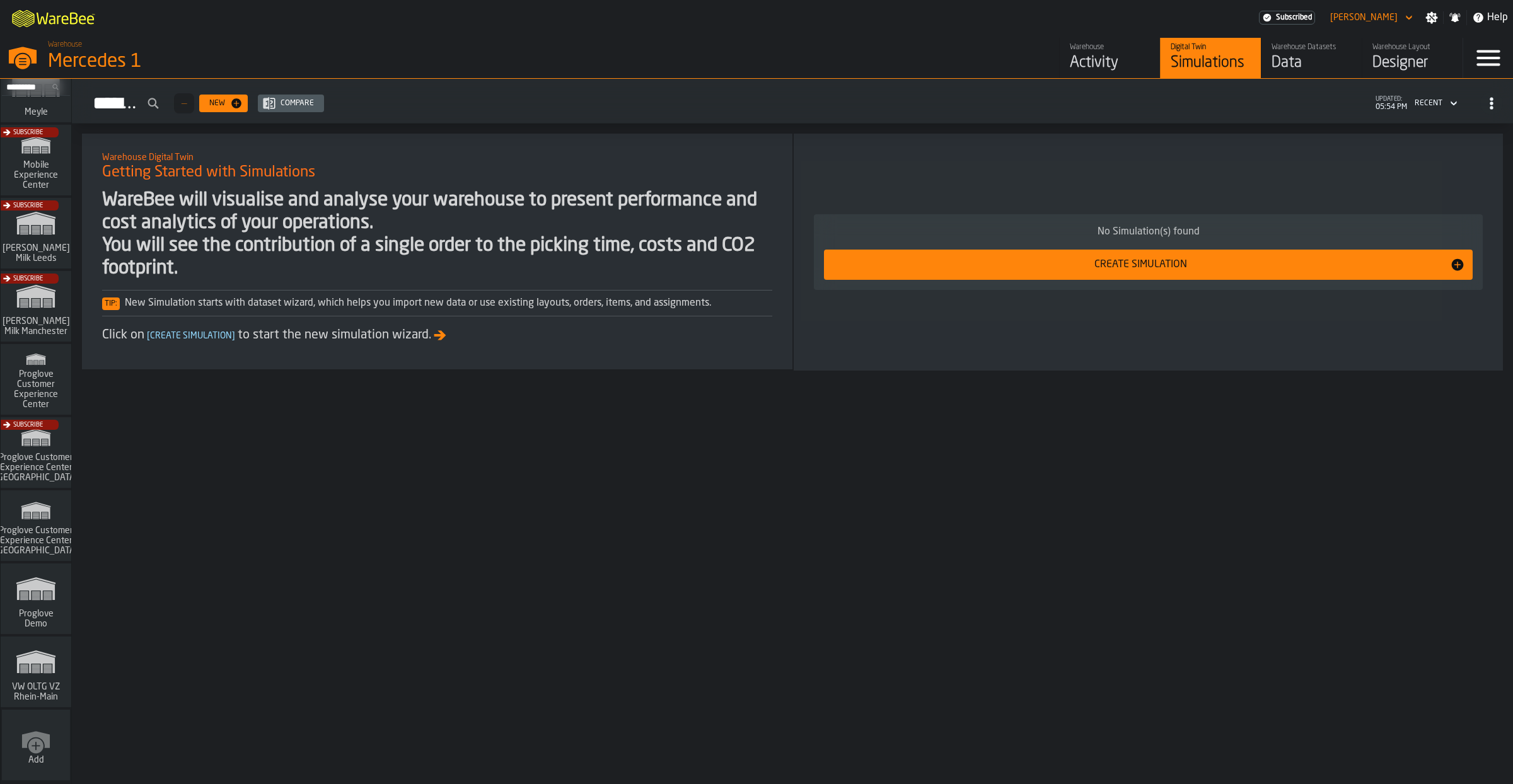
click at [43, 686] on span "VW OLTG VZ Rhein-Main" at bounding box center [36, 692] width 61 height 21
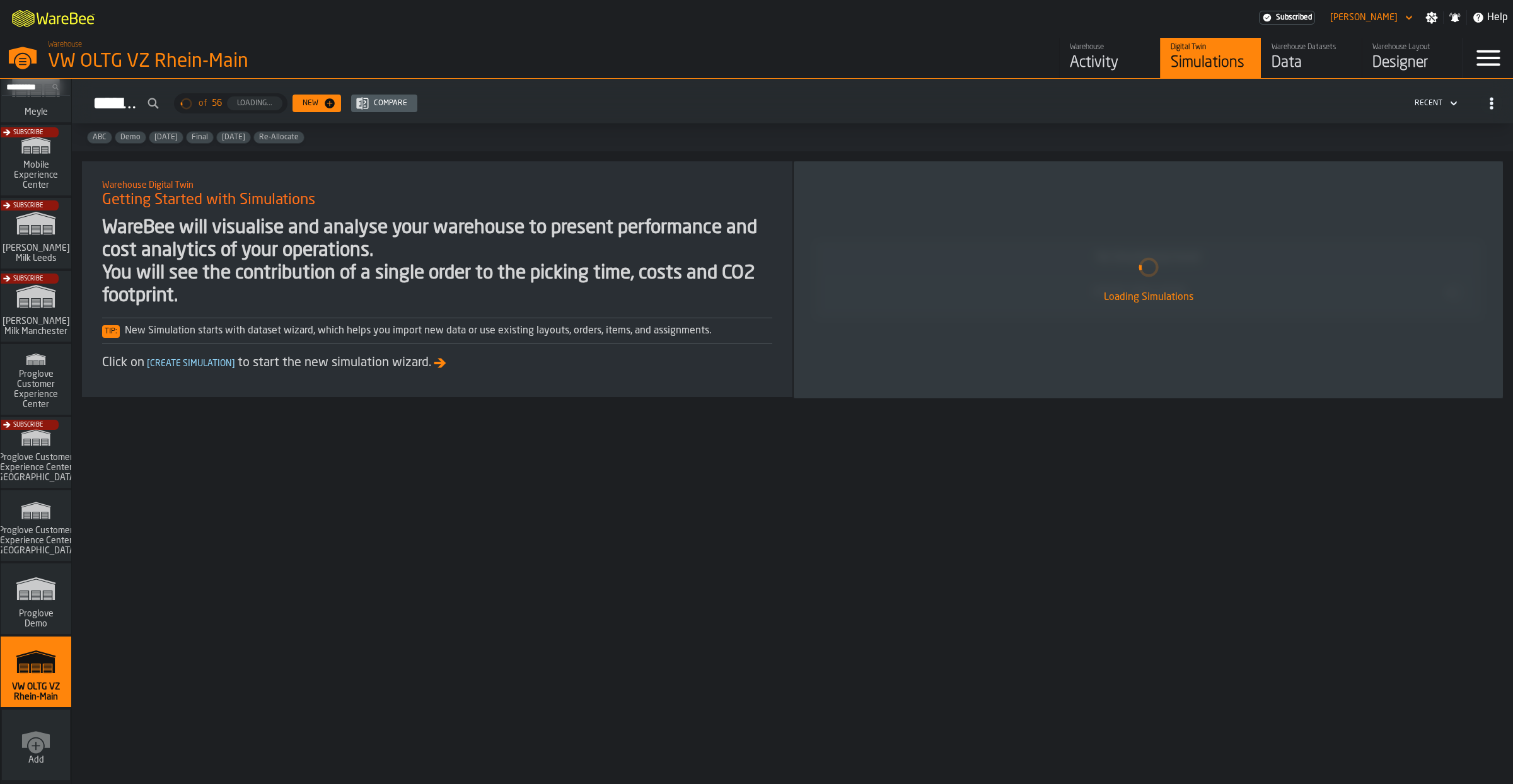
click at [1110, 59] on div "Activity" at bounding box center [1109, 63] width 80 height 21
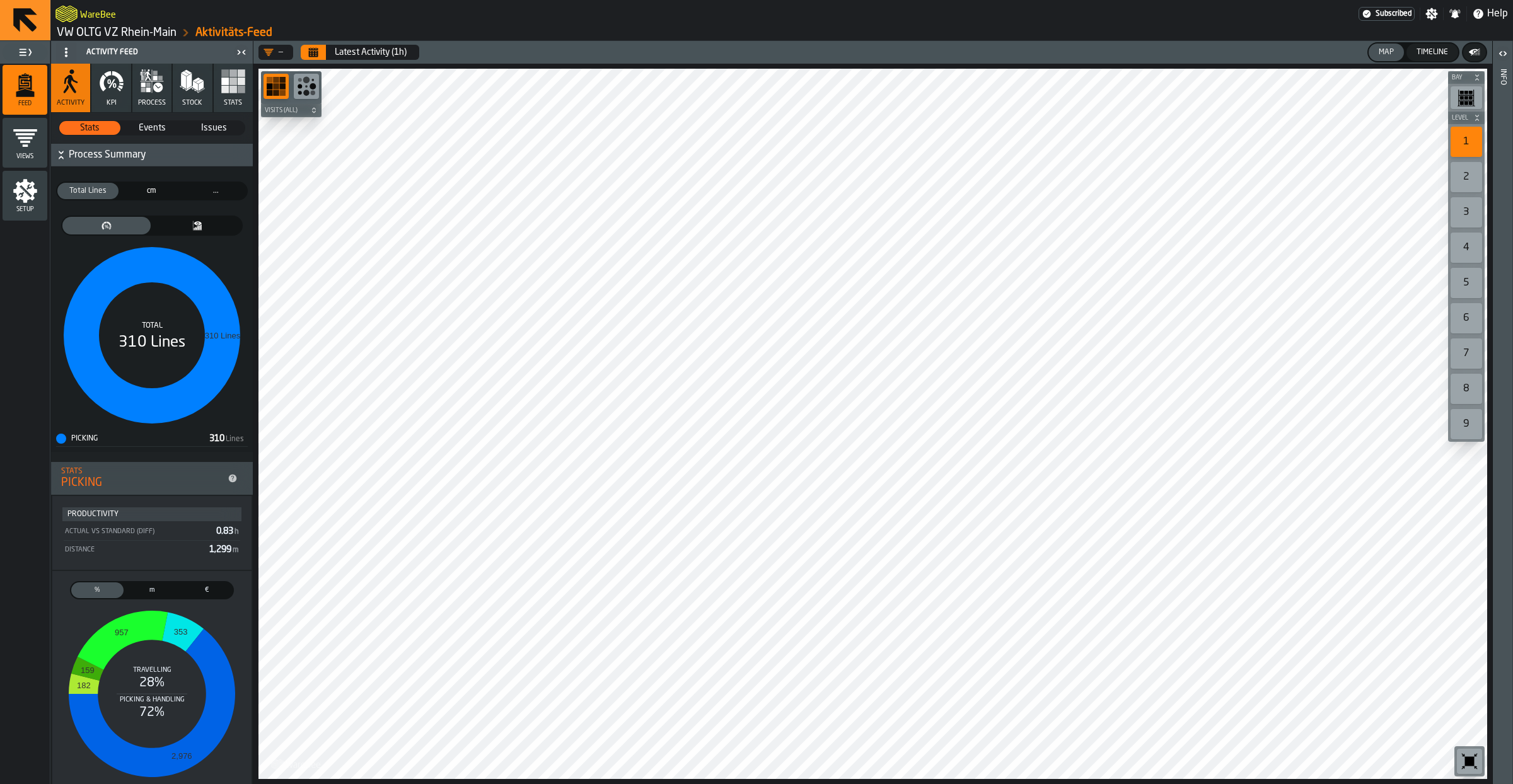
click at [118, 100] on button "KPI" at bounding box center [112, 87] width 39 height 49
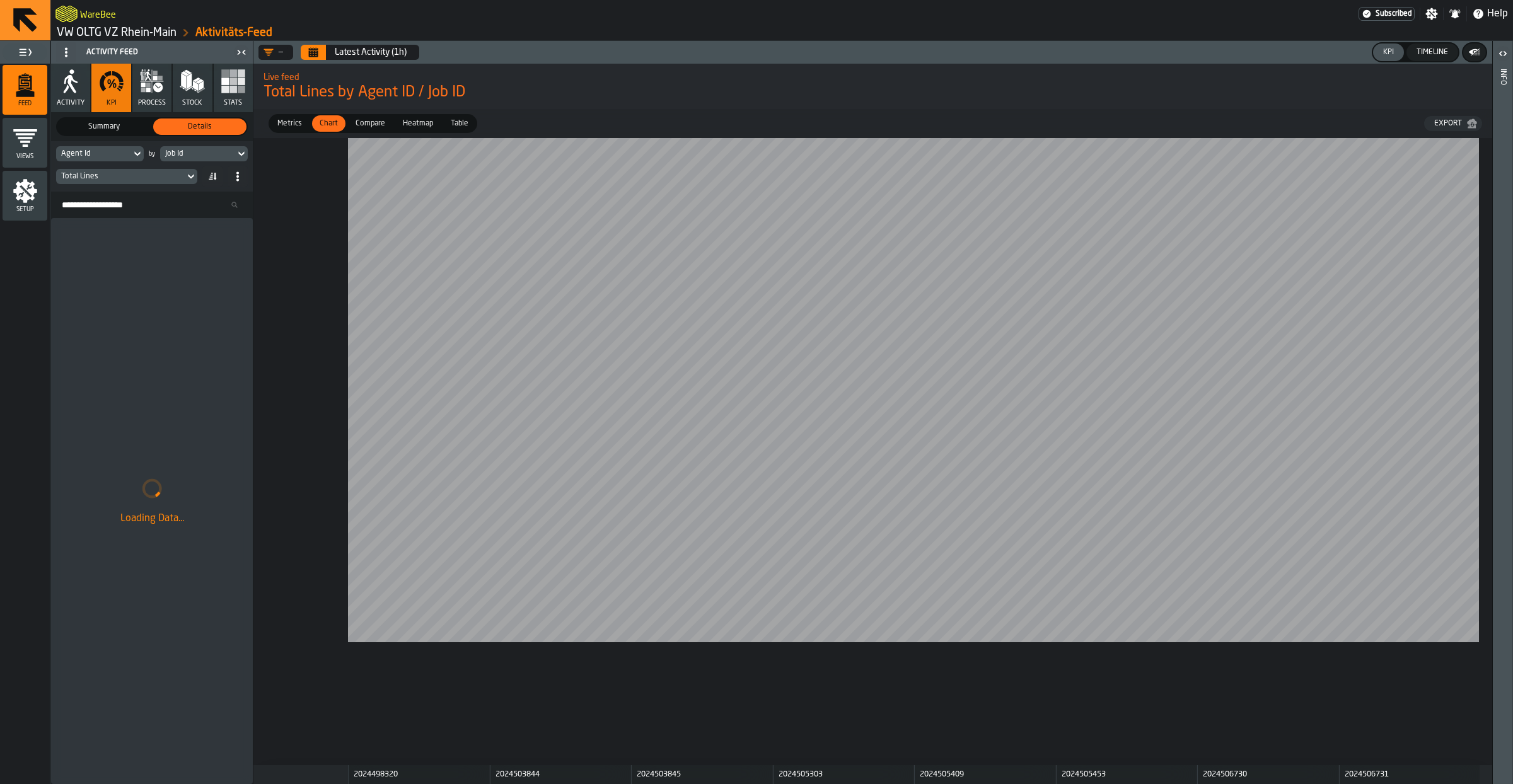
click at [130, 161] on div "Agent Id" at bounding box center [100, 154] width 88 height 15
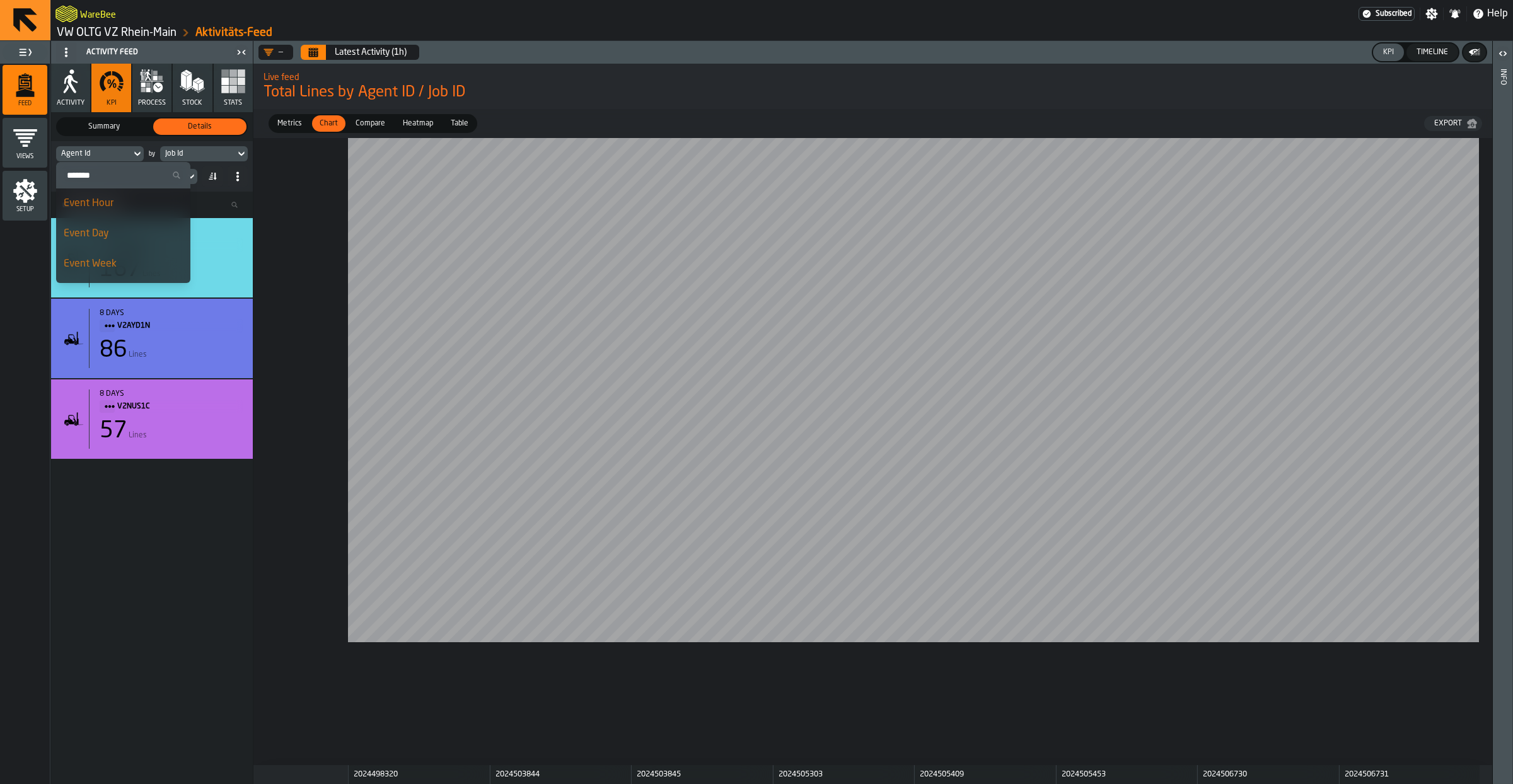
click at [117, 179] on input "Search" at bounding box center [123, 175] width 124 height 16
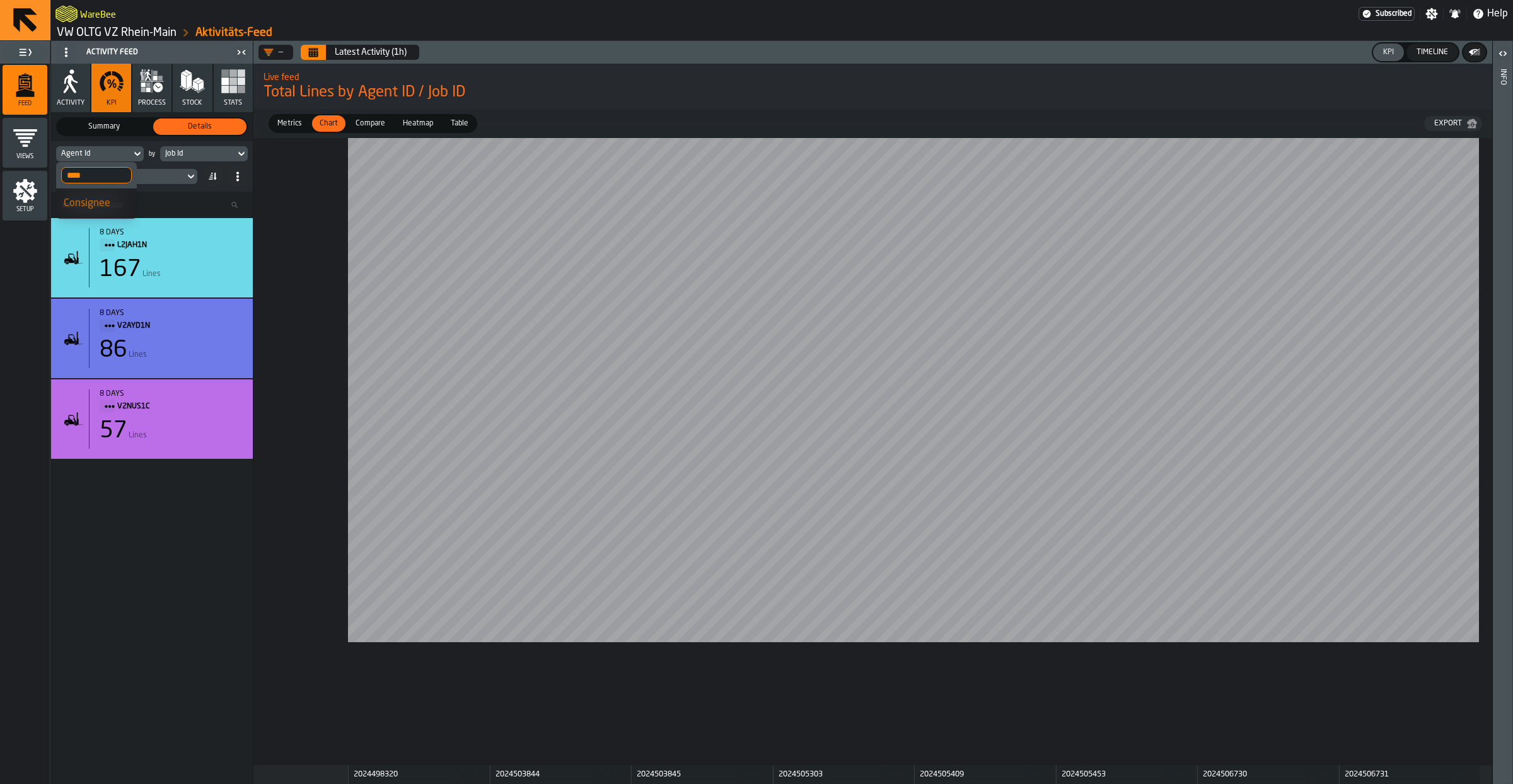
type input "****"
click at [111, 204] on div "Consignee" at bounding box center [96, 203] width 65 height 15
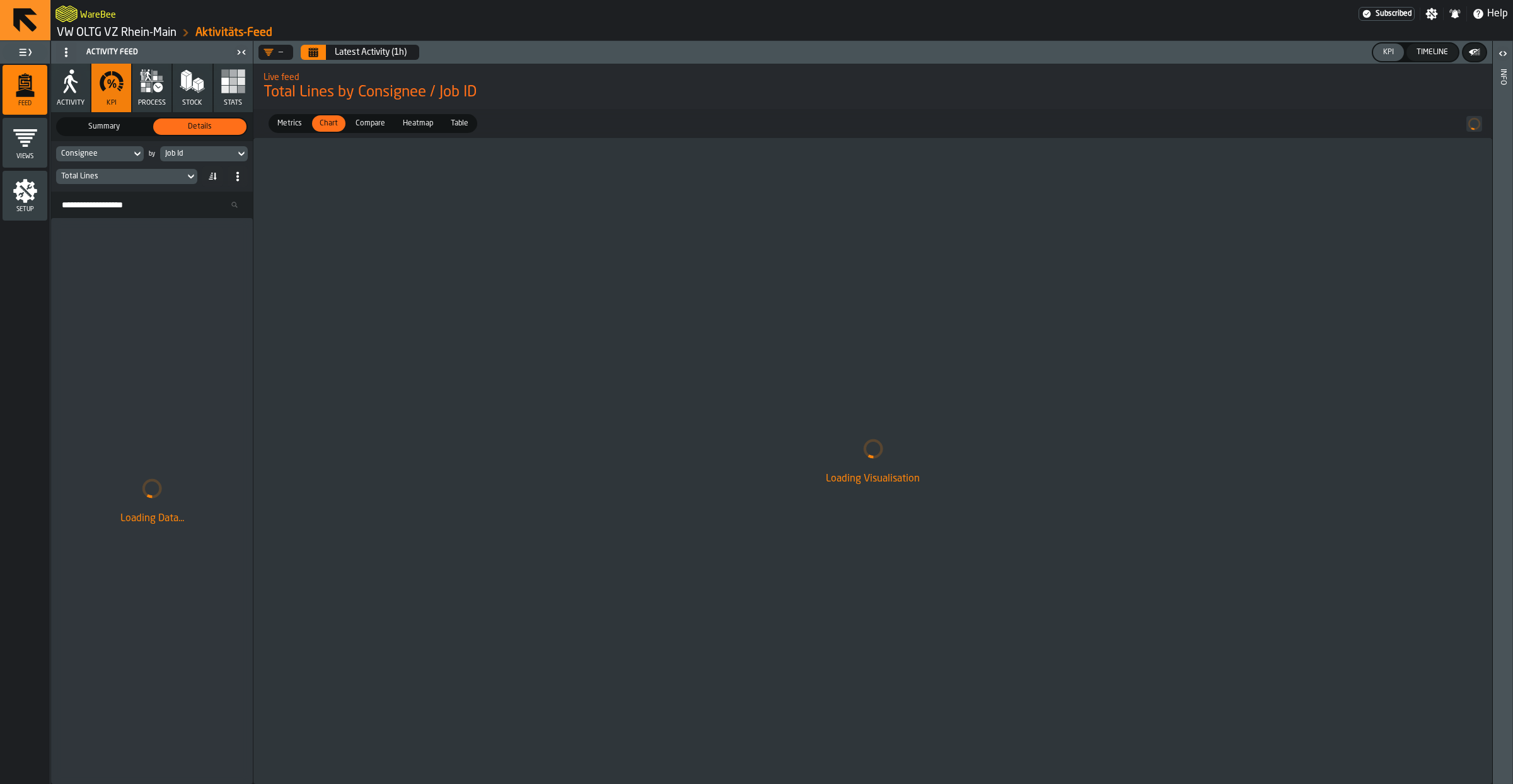
click at [210, 158] on div "Job Id" at bounding box center [197, 154] width 65 height 9
click at [139, 175] on div "Total Lines" at bounding box center [120, 177] width 118 height 9
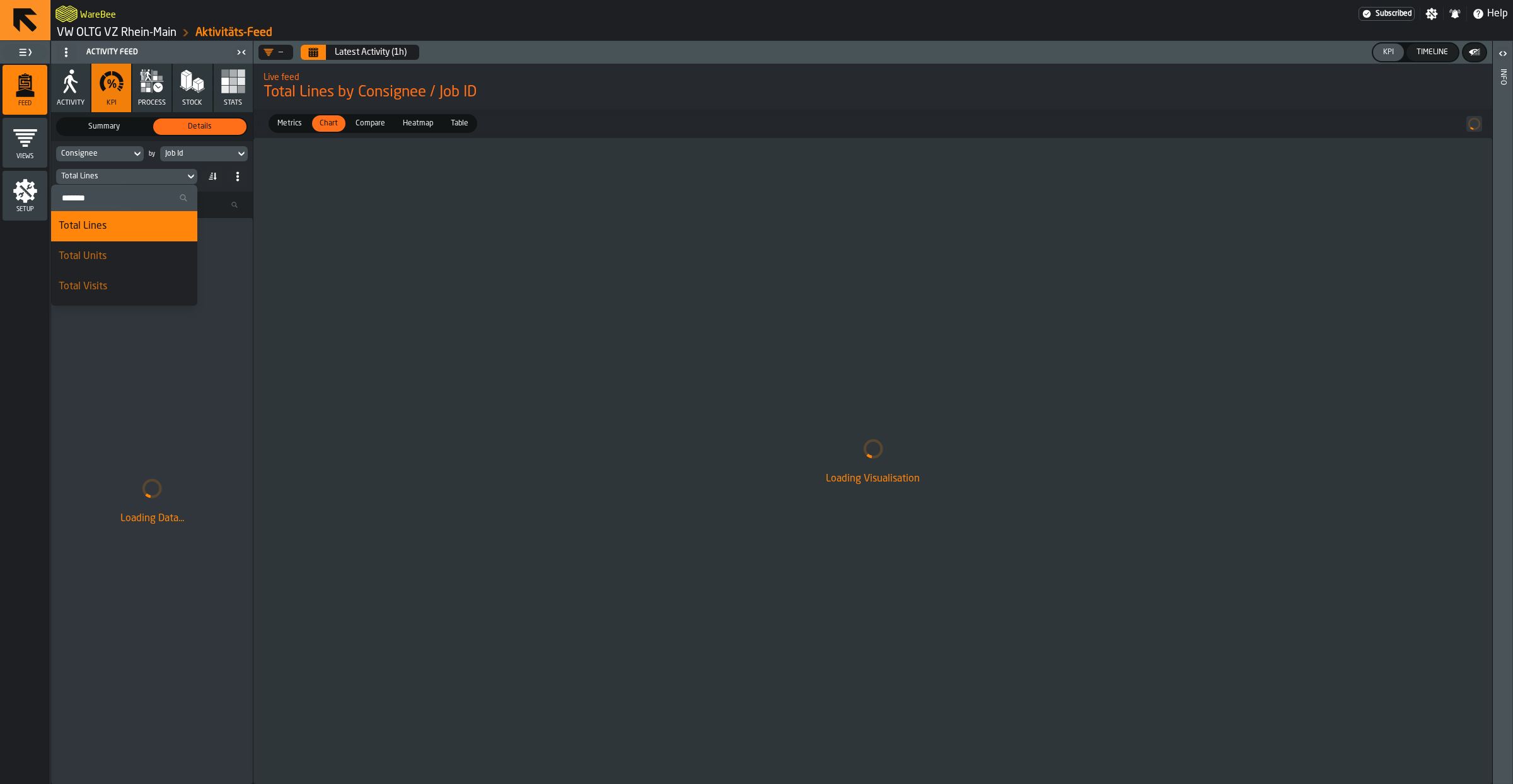
click at [107, 193] on input "Search" at bounding box center [124, 197] width 136 height 16
type input "*****"
click at [152, 230] on div "Distance" at bounding box center [145, 226] width 89 height 15
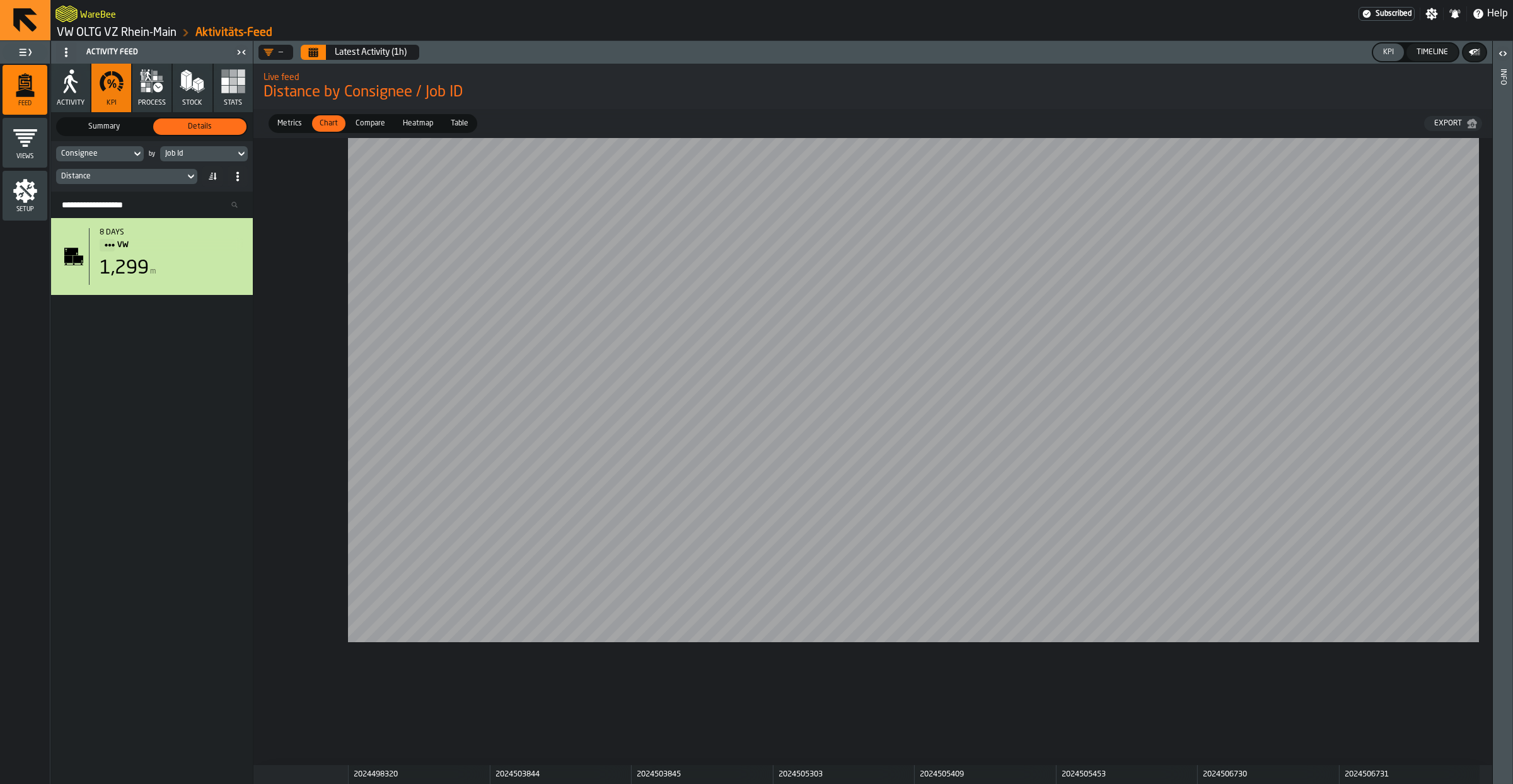
click at [216, 156] on div "Job Id" at bounding box center [197, 154] width 65 height 9
click at [215, 261] on div "Event Week" at bounding box center [227, 264] width 119 height 15
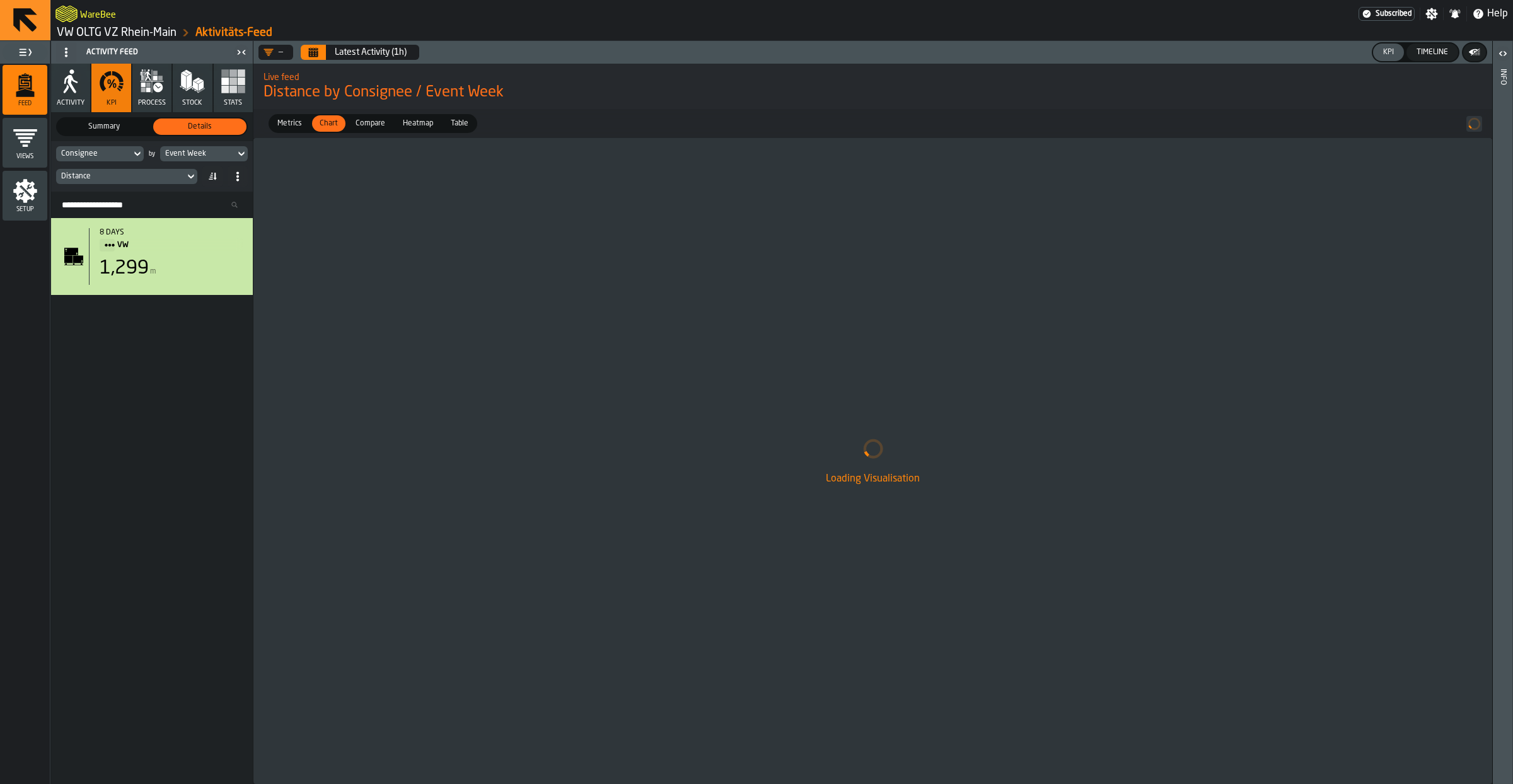
click at [312, 57] on button "Calendar" at bounding box center [312, 52] width 25 height 15
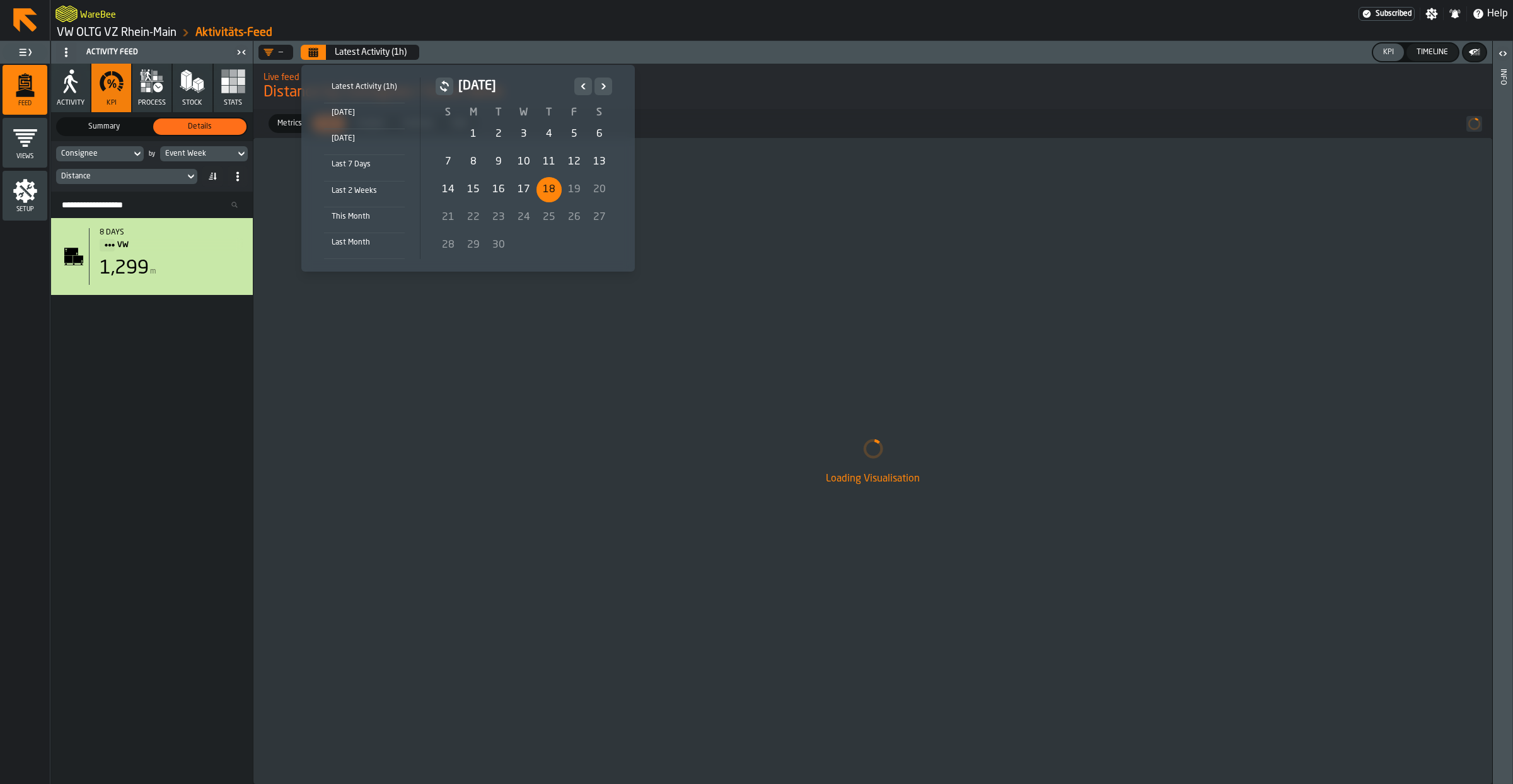
click at [467, 129] on div "1" at bounding box center [473, 134] width 25 height 25
click at [577, 90] on icon "Previous" at bounding box center [583, 87] width 13 height 15
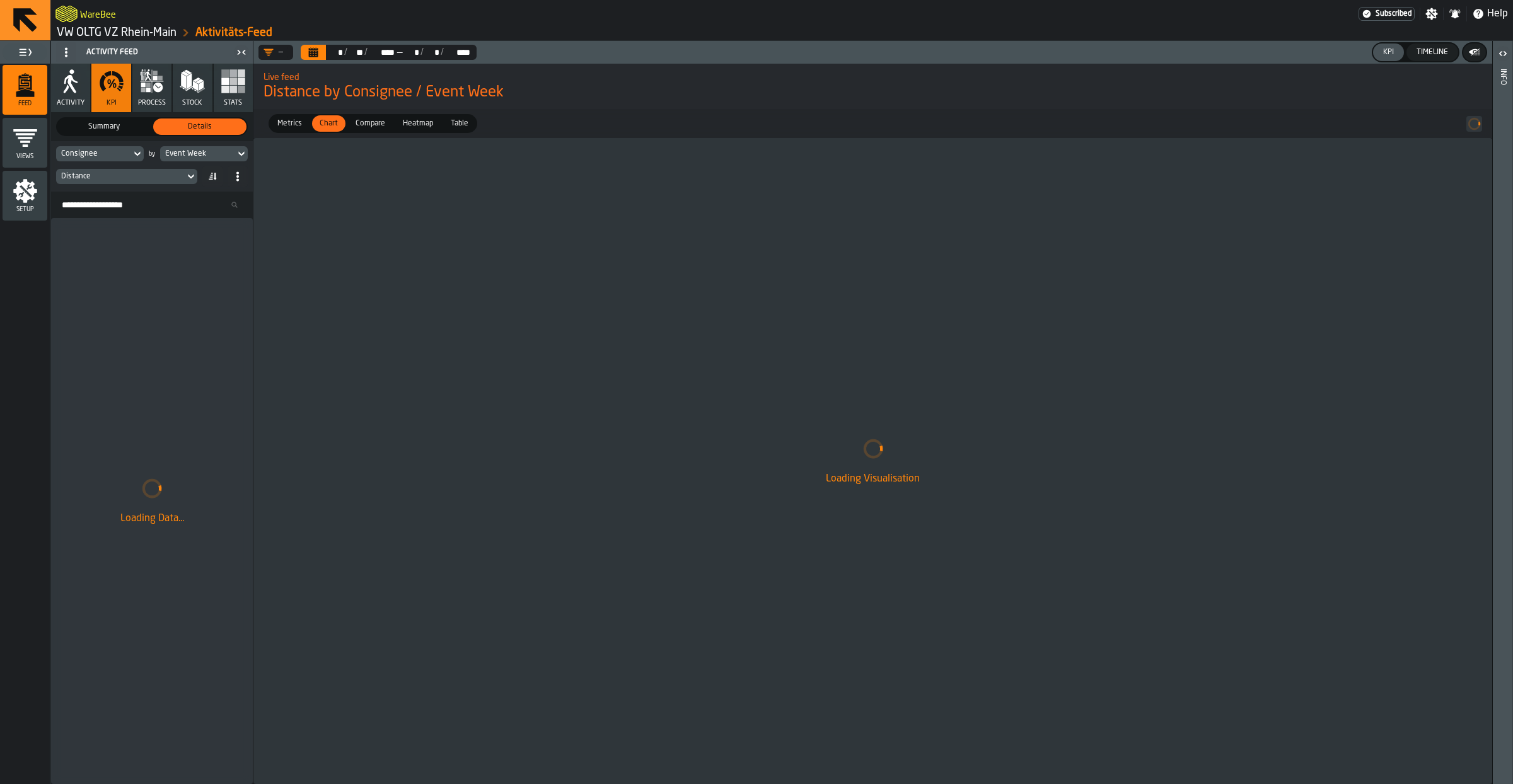
click at [320, 57] on button "Calendar" at bounding box center [312, 52] width 25 height 15
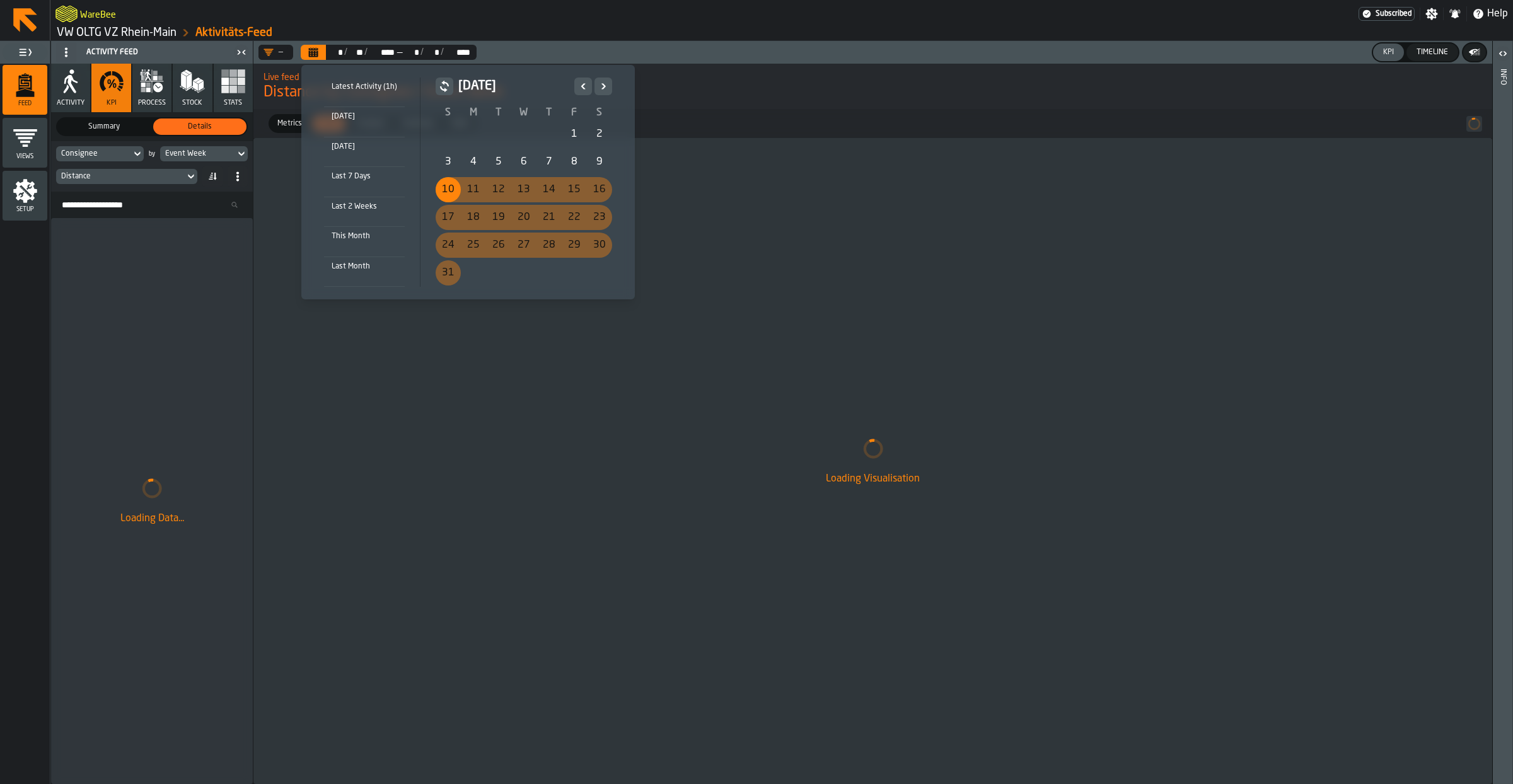
click at [448, 197] on div "10" at bounding box center [448, 189] width 25 height 25
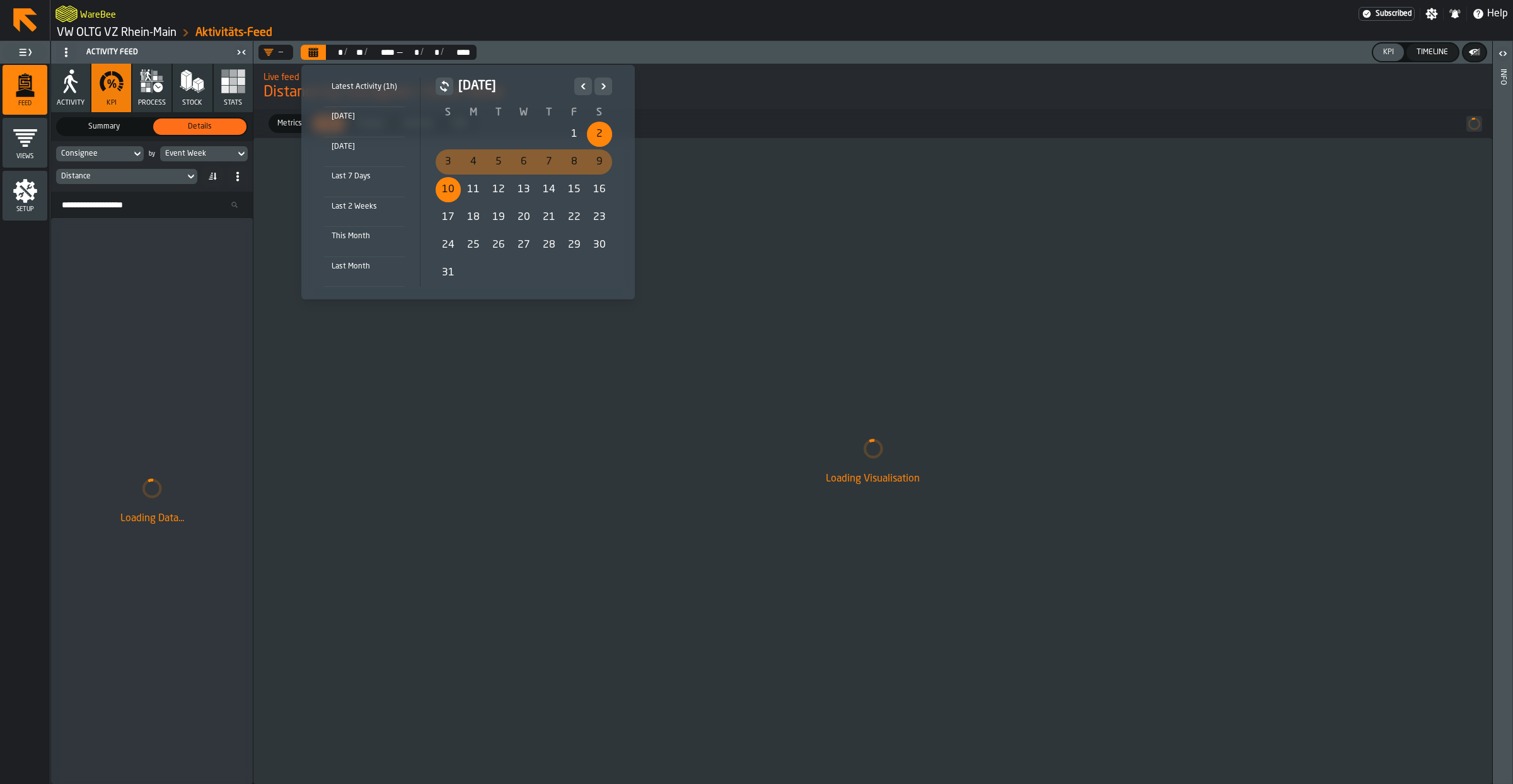
click at [609, 84] on button "Next" at bounding box center [603, 86] width 18 height 18
